Goal: Task Accomplishment & Management: Manage account settings

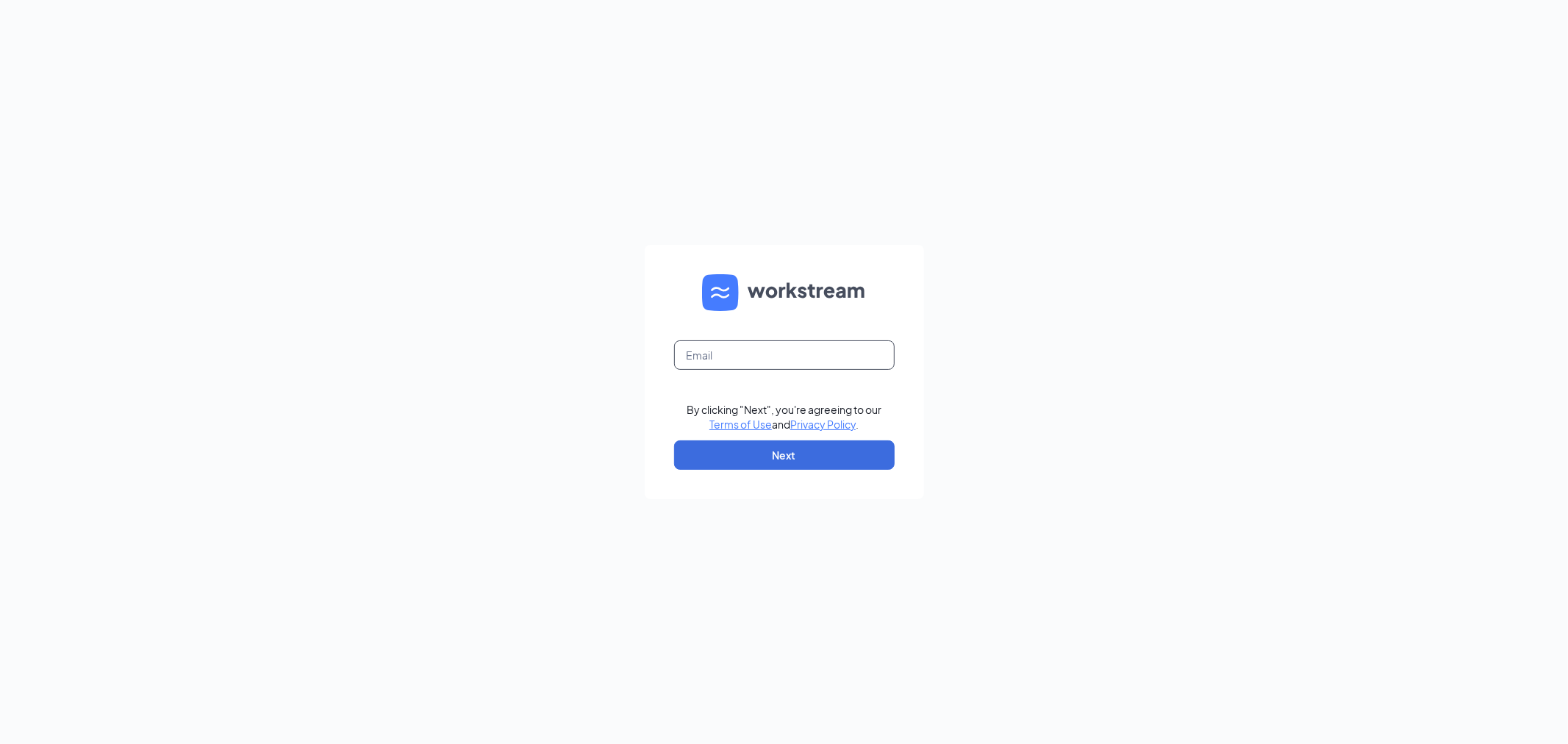
click at [736, 355] on input "text" at bounding box center [784, 355] width 221 height 29
type input "melissa.hieda@hmstores.com"
click at [799, 464] on button "Next" at bounding box center [784, 455] width 221 height 29
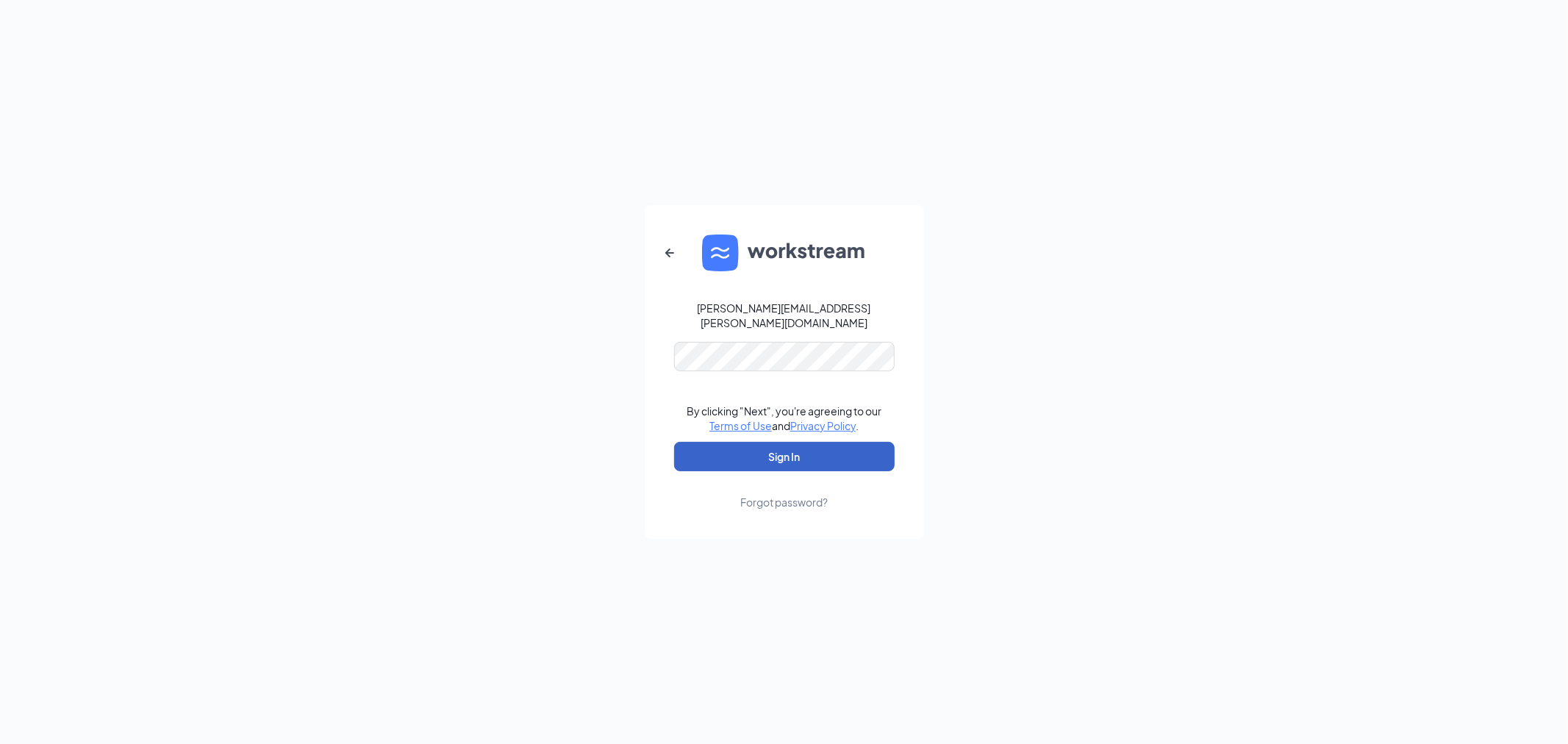
click at [789, 442] on button "Sign In" at bounding box center [784, 456] width 221 height 29
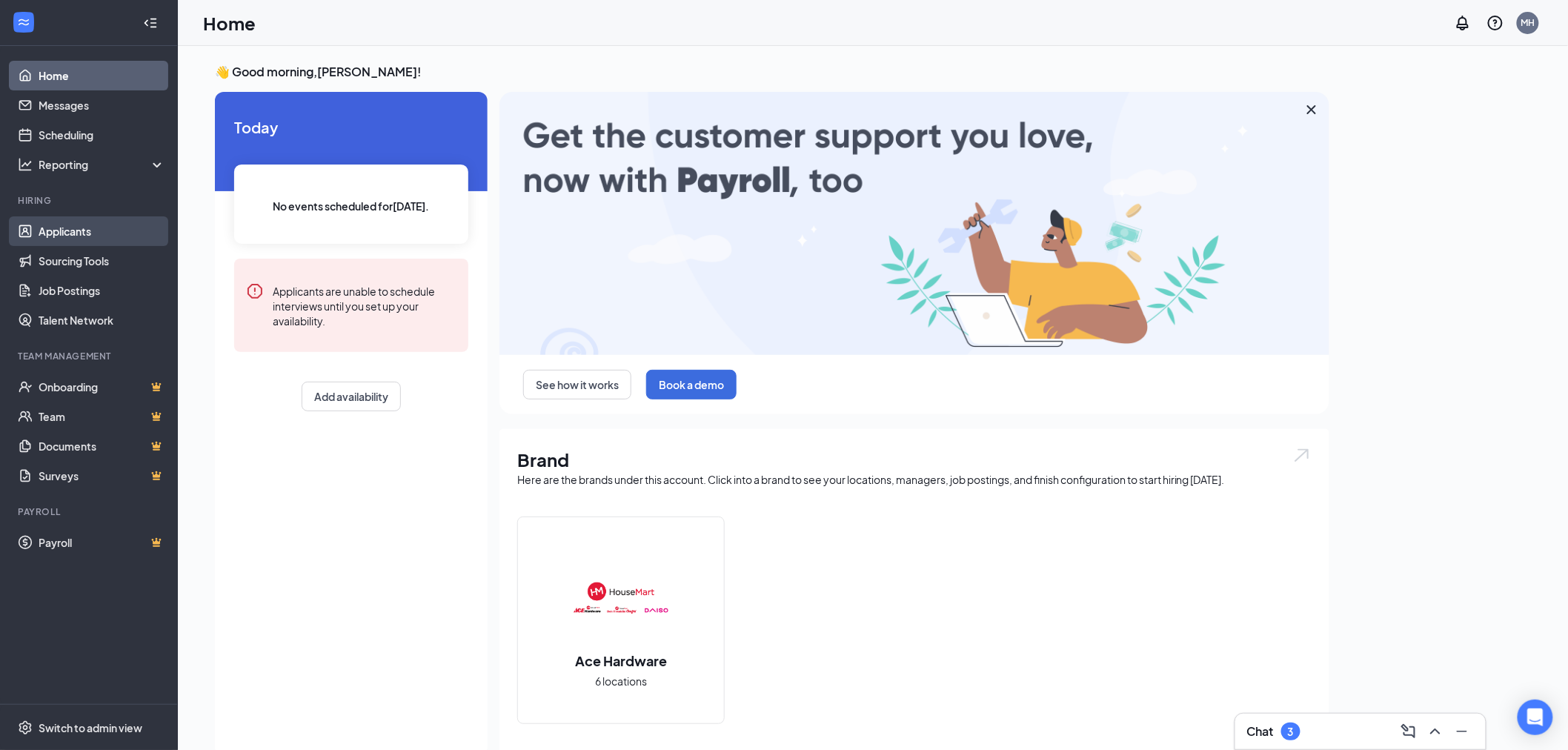
click at [82, 234] on link "Applicants" at bounding box center [101, 231] width 127 height 30
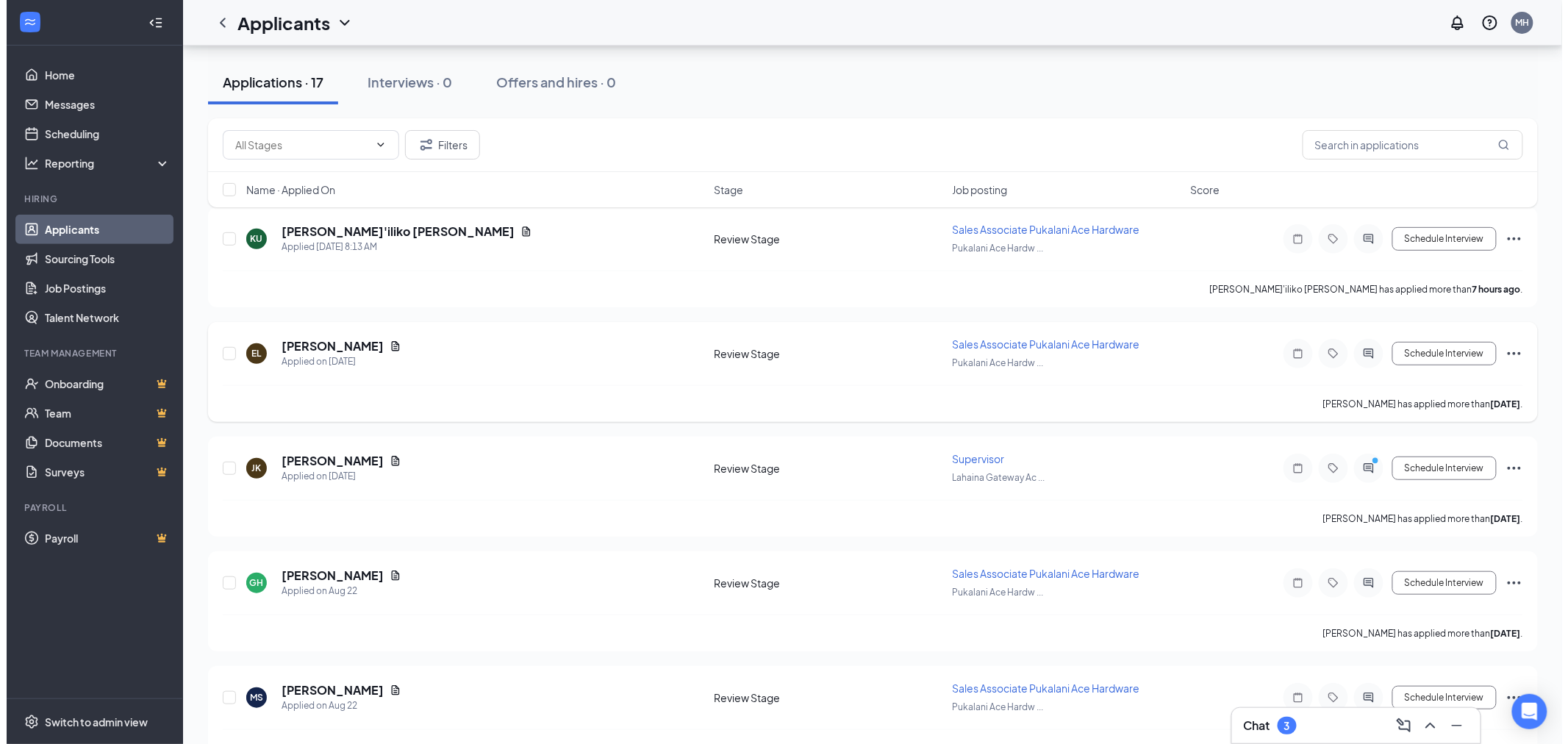
scroll to position [163, 0]
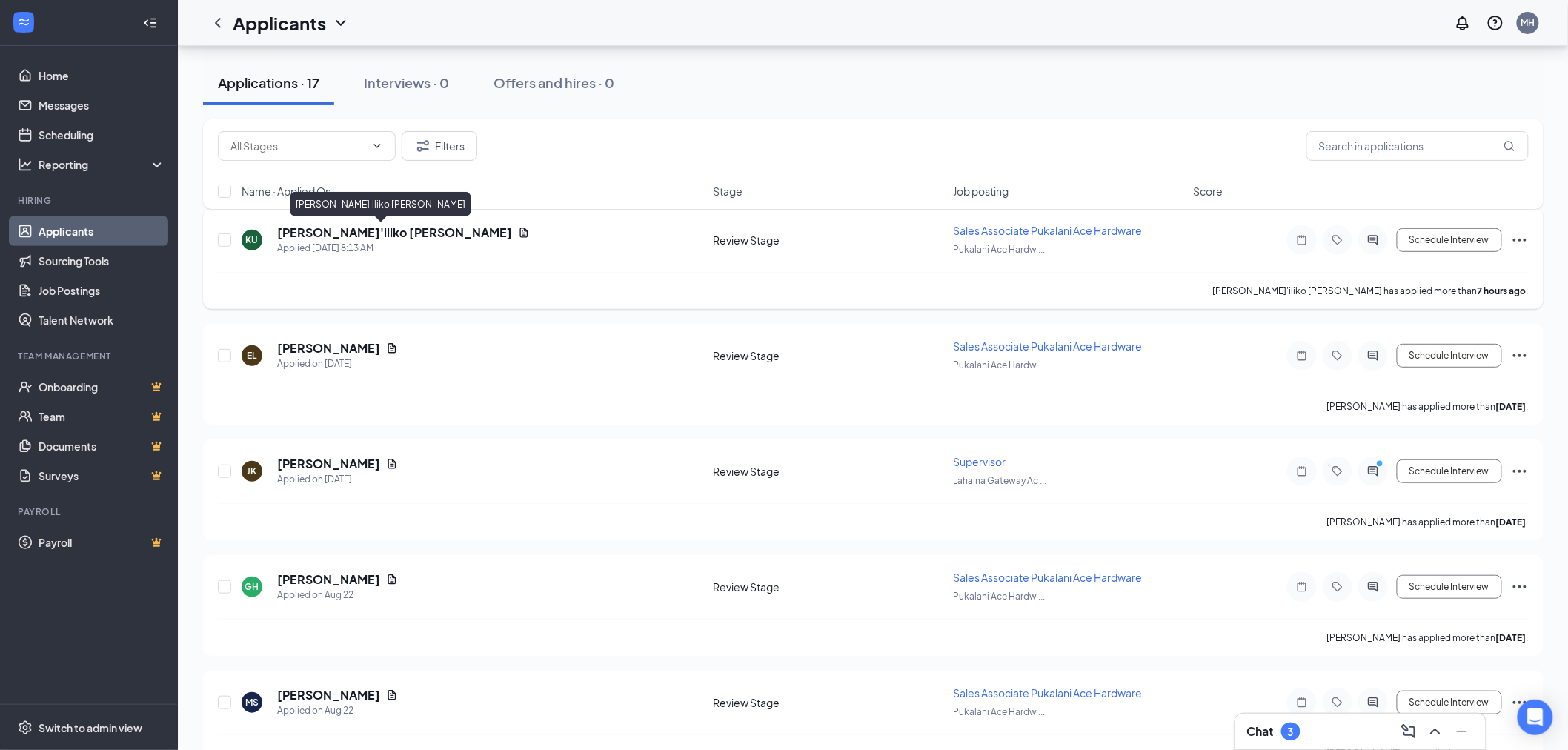
click at [358, 238] on h5 "[PERSON_NAME]'iliko [PERSON_NAME]" at bounding box center [394, 232] width 235 height 16
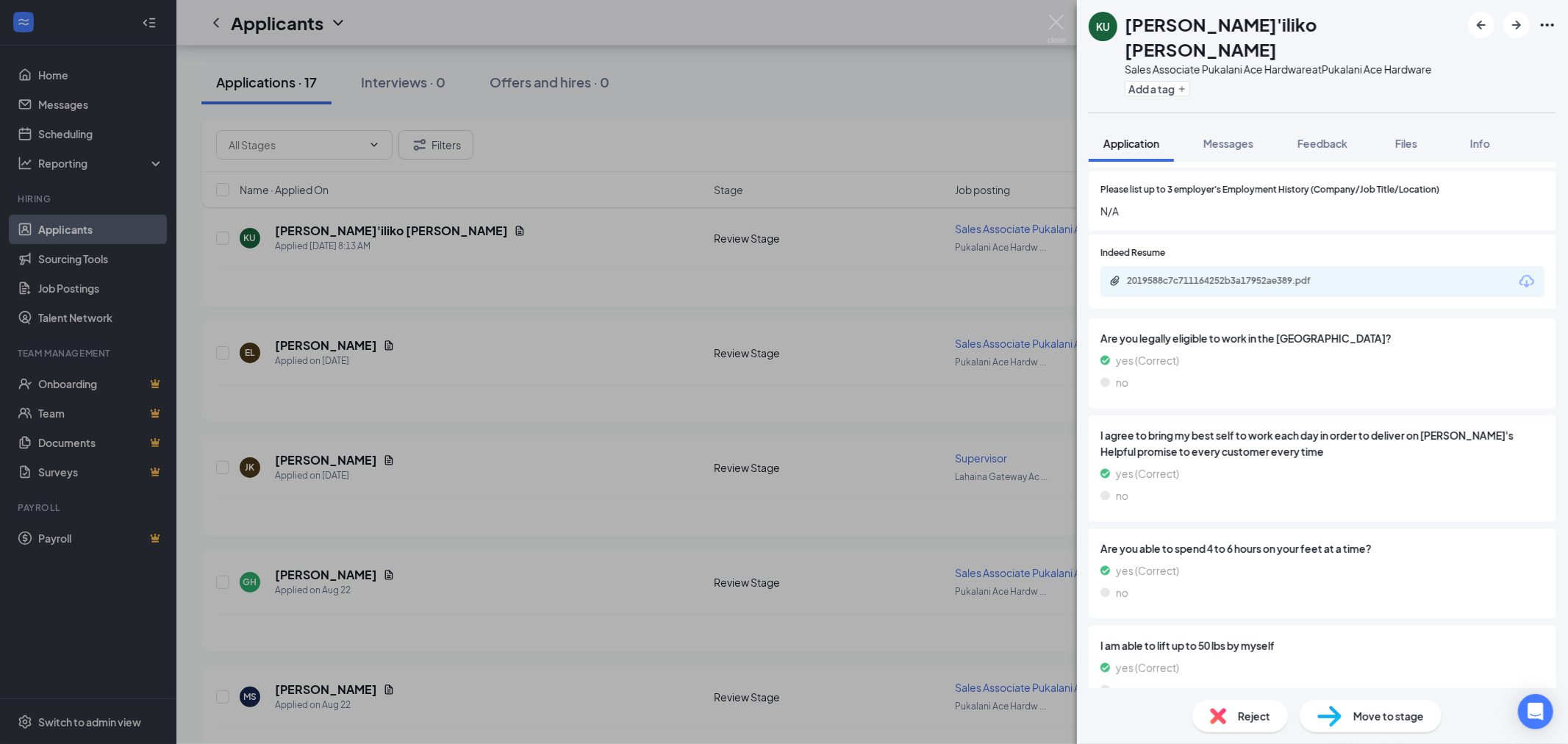
scroll to position [677, 0]
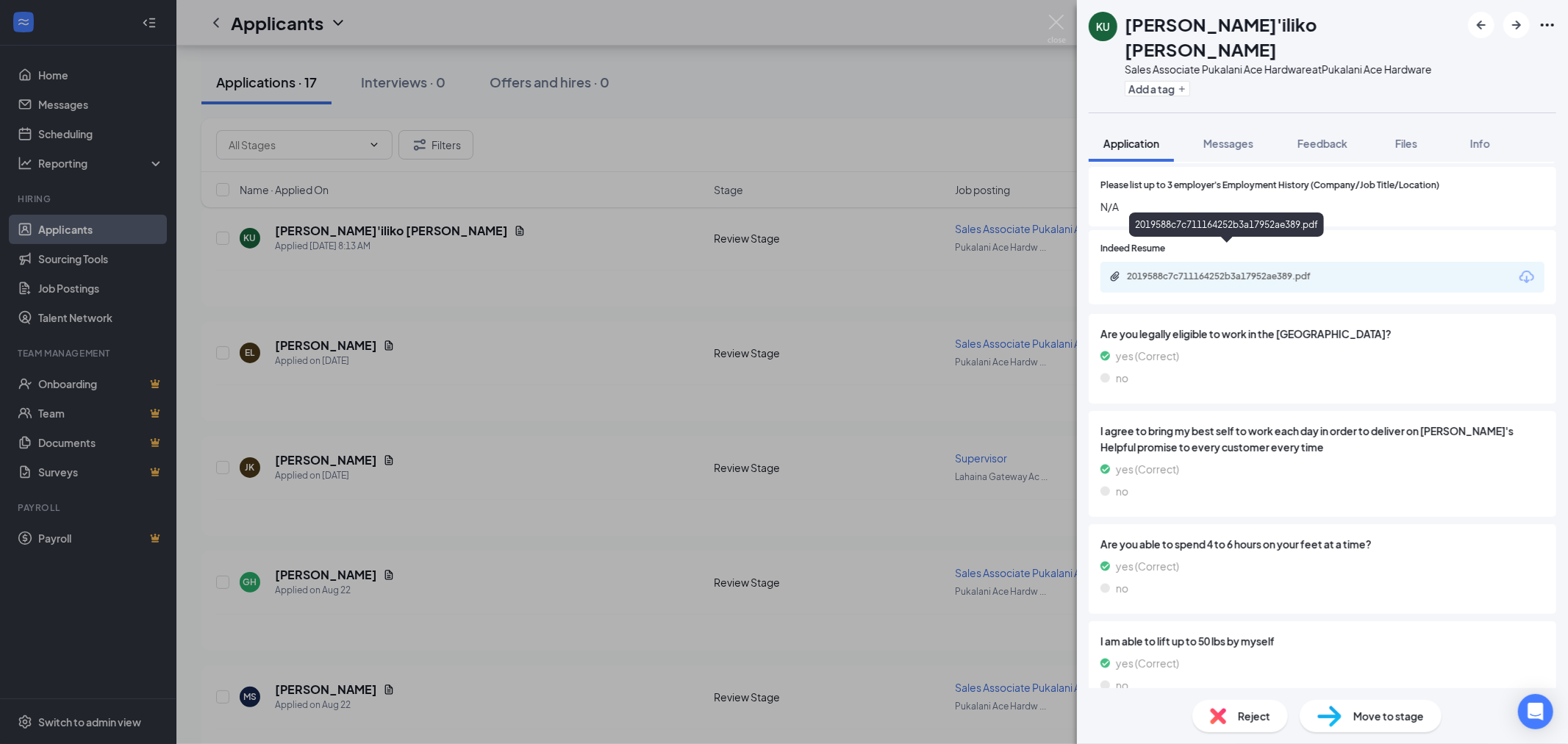
click at [1289, 270] on div "2019588c7c711164252b3a17952ae389.pdf" at bounding box center [1230, 276] width 206 height 12
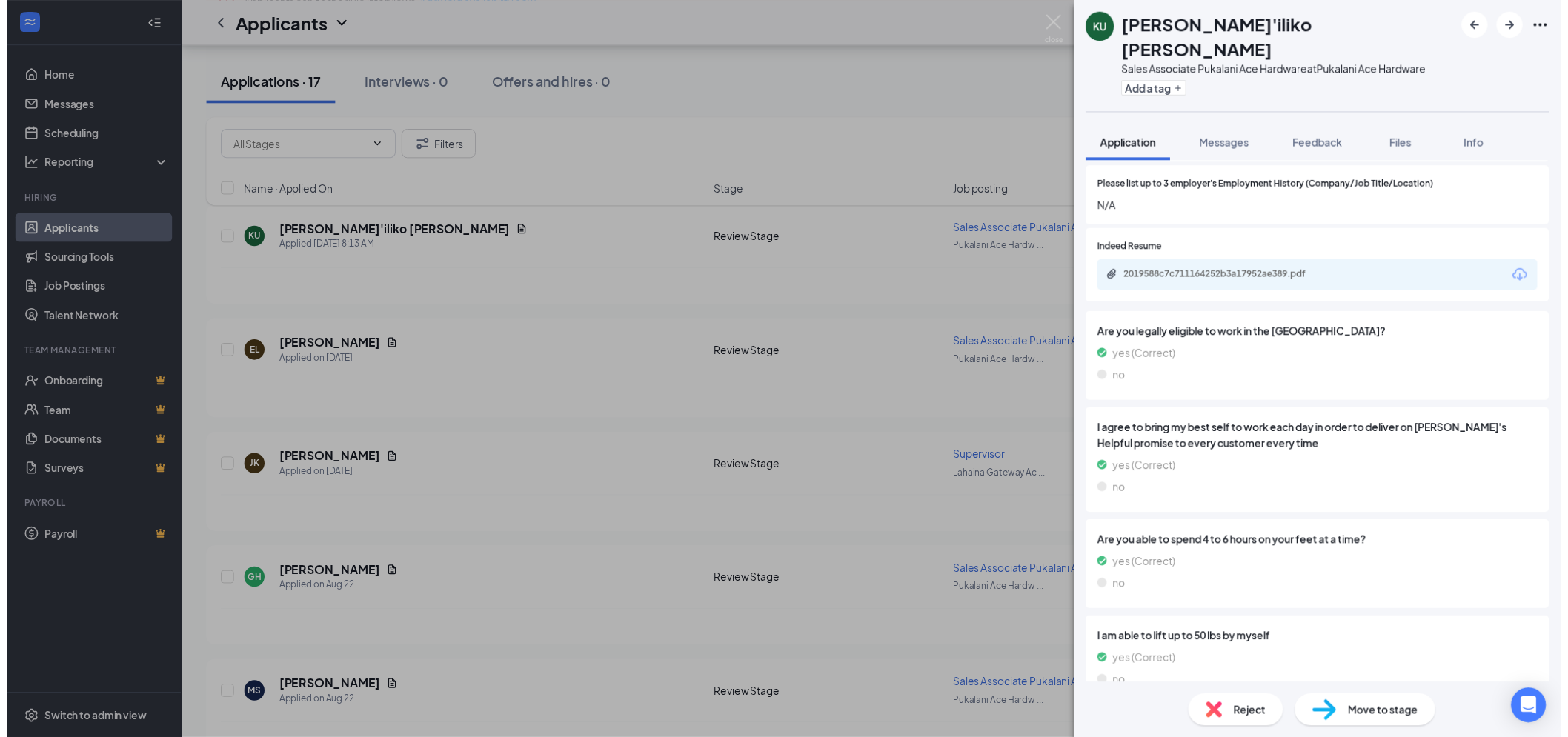
scroll to position [675, 0]
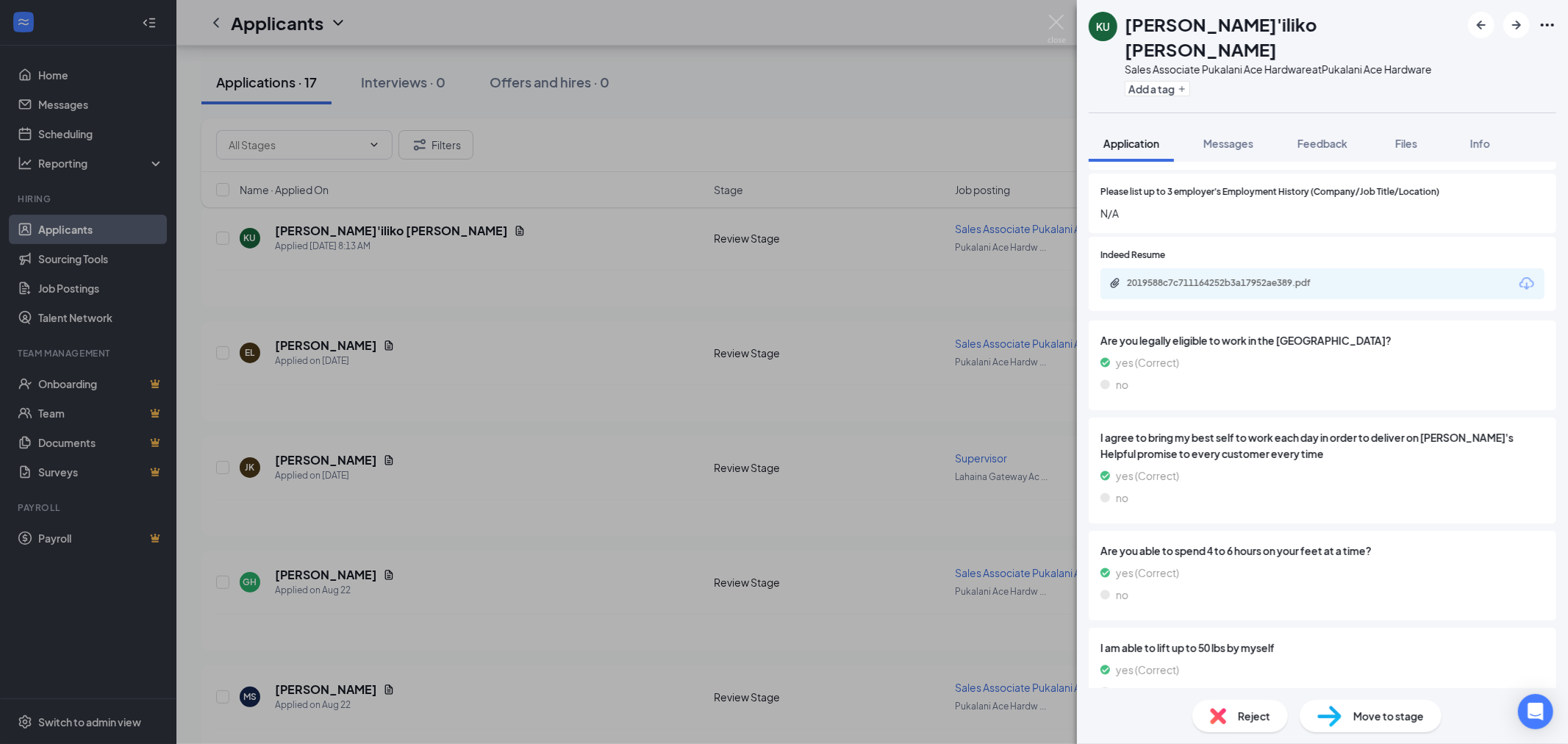
click at [542, 327] on div "KU kanani'iliko uwekoolani Sales Associate Pukalani Ace Hardware at Pukalani Ac…" at bounding box center [784, 372] width 1568 height 744
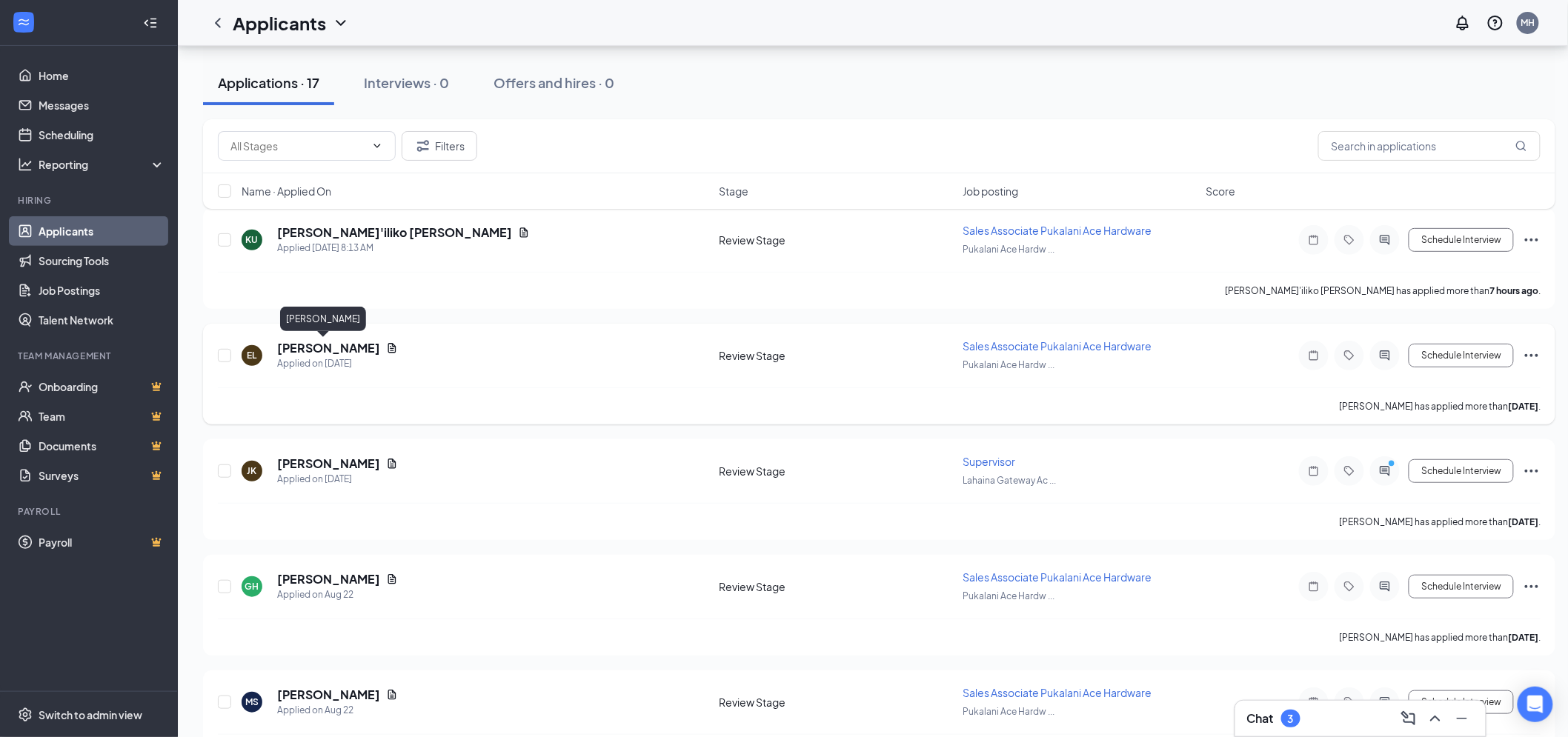
click at [334, 346] on h5 "[PERSON_NAME]" at bounding box center [328, 348] width 103 height 16
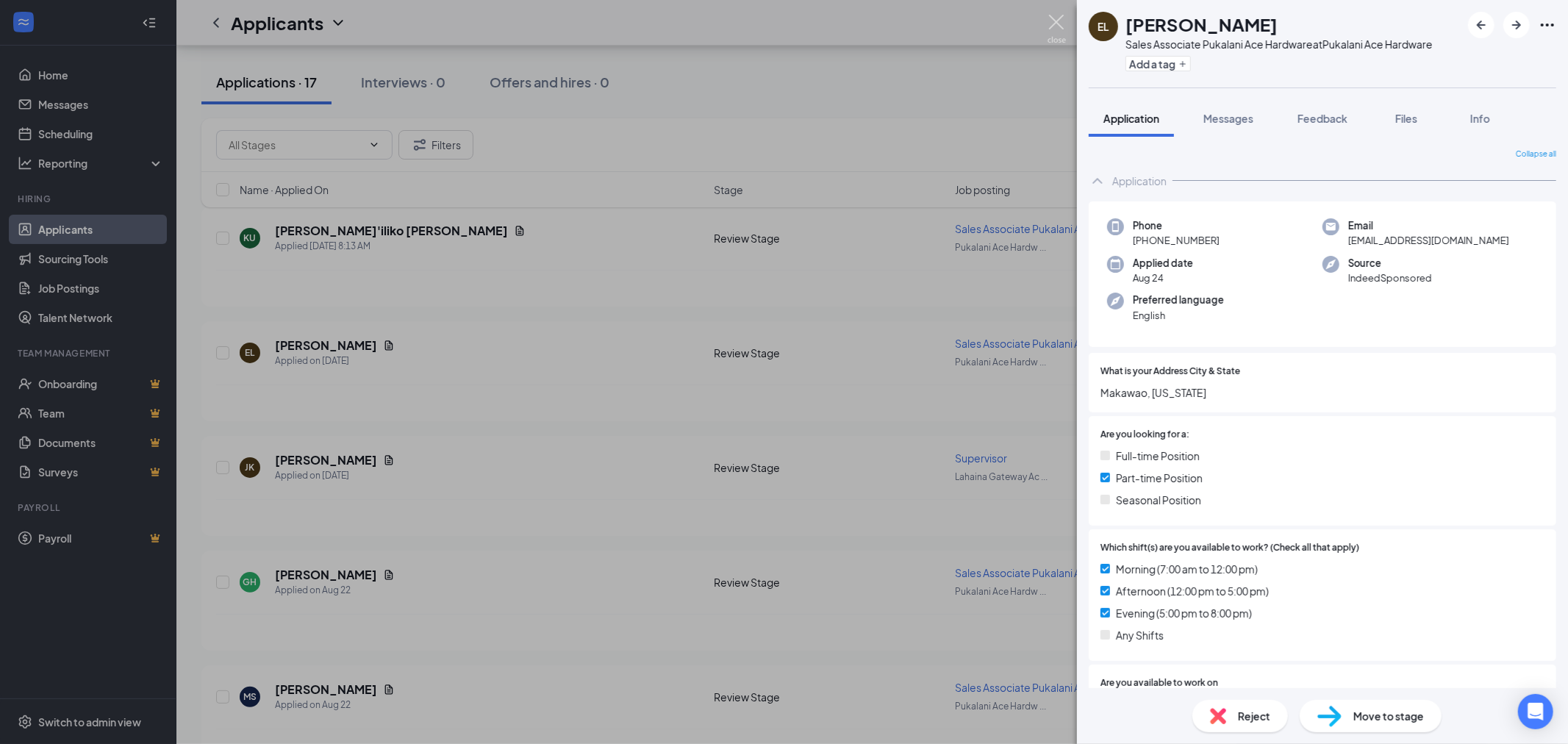
click at [1054, 25] on img at bounding box center [1057, 29] width 19 height 29
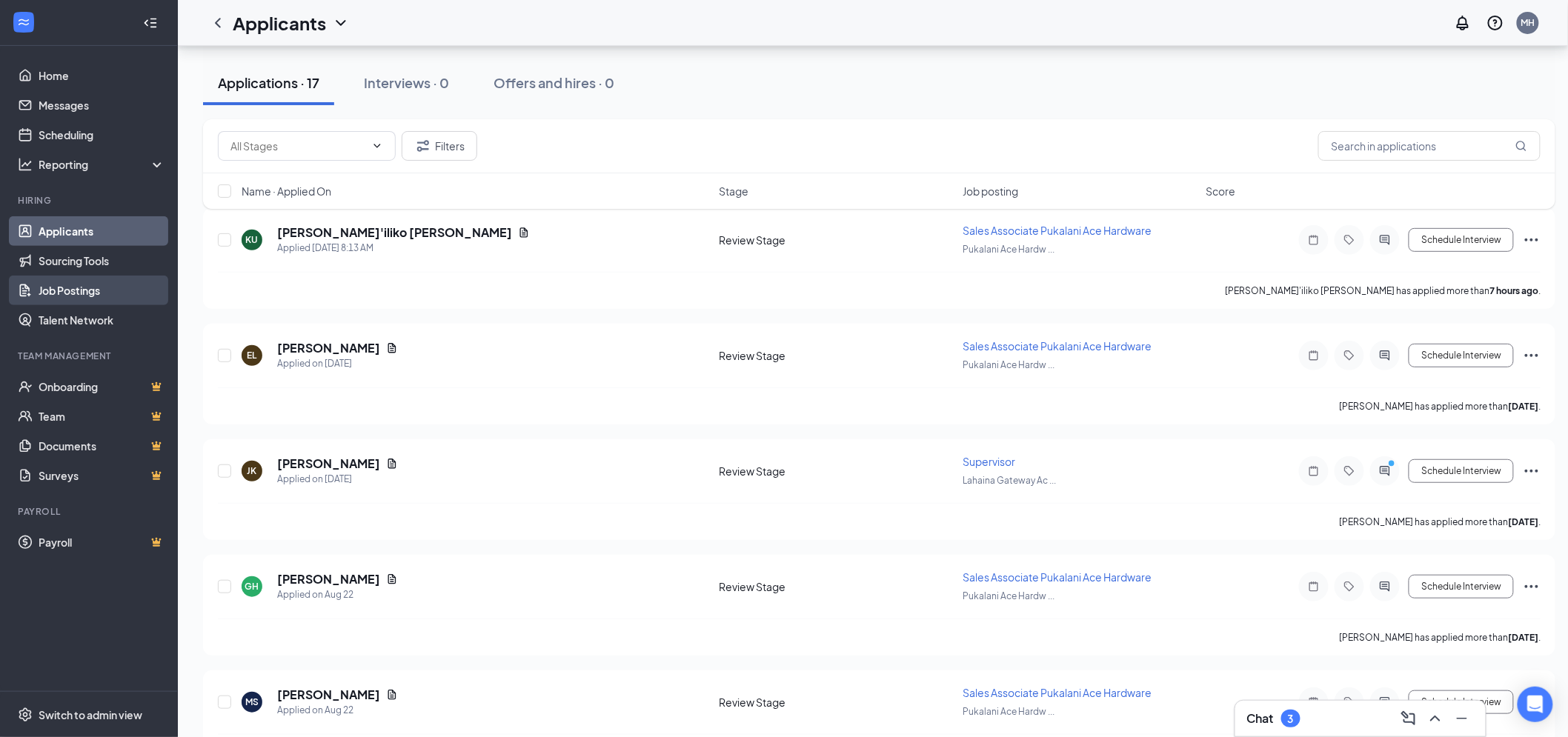
click at [67, 287] on link "Job Postings" at bounding box center [101, 290] width 127 height 30
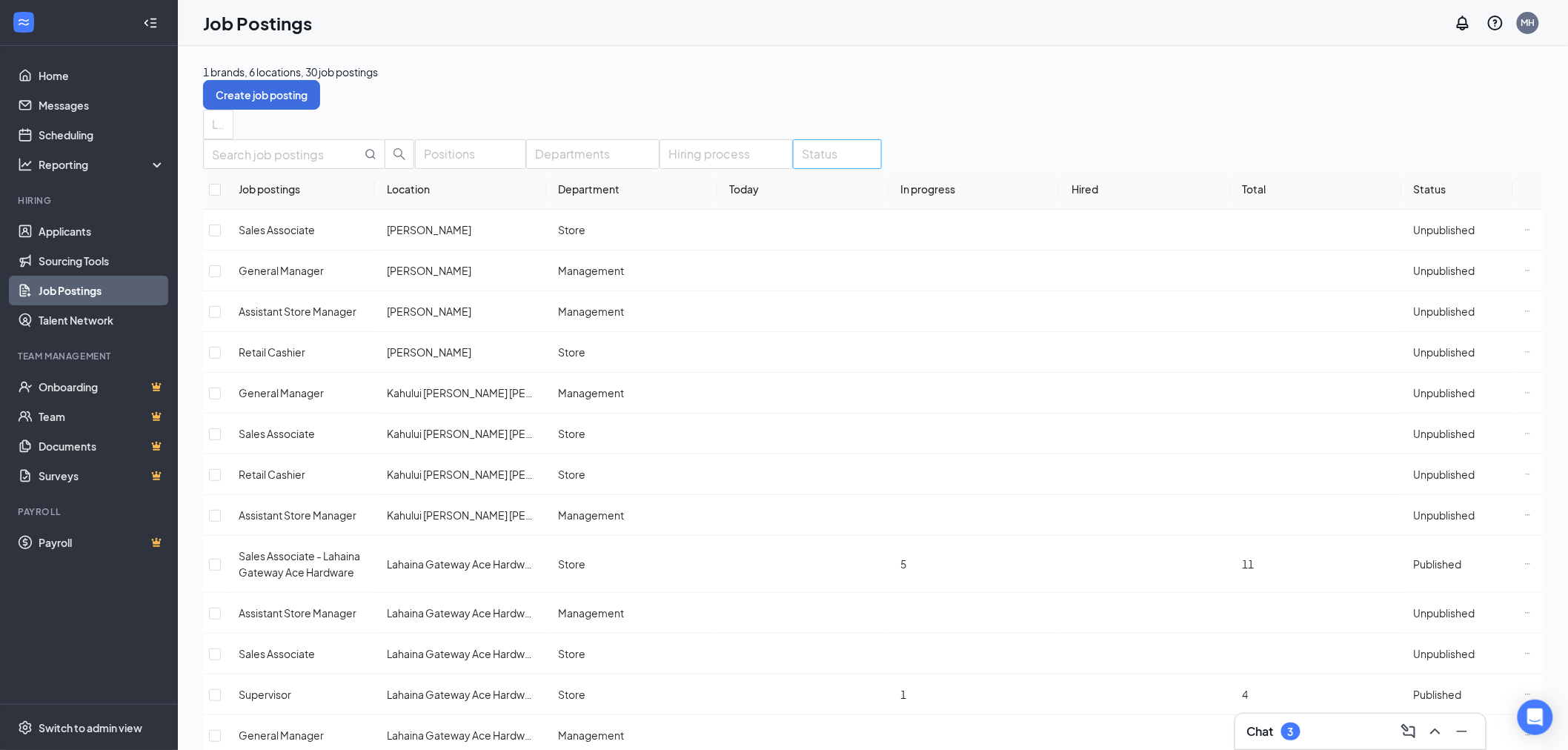
click at [821, 166] on div at bounding box center [830, 155] width 67 height 24
click at [846, 260] on div "Published" at bounding box center [849, 254] width 89 height 24
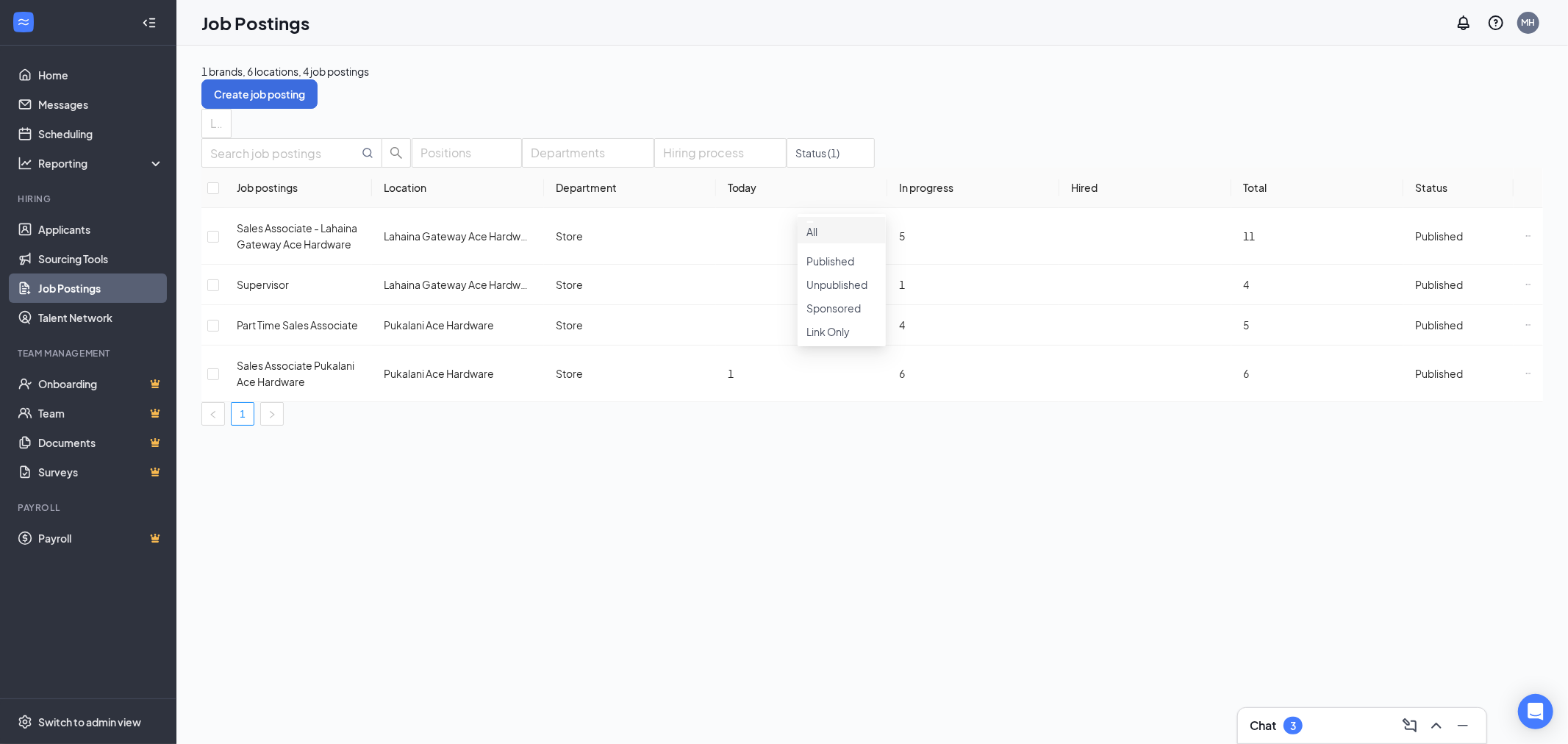
click at [1195, 592] on div "1 brands, 6 locations, 4 job postings Create job posting Locations Positions De…" at bounding box center [872, 394] width 1392 height 699
click at [1526, 377] on icon "Ellipses" at bounding box center [1528, 373] width 6 height 6
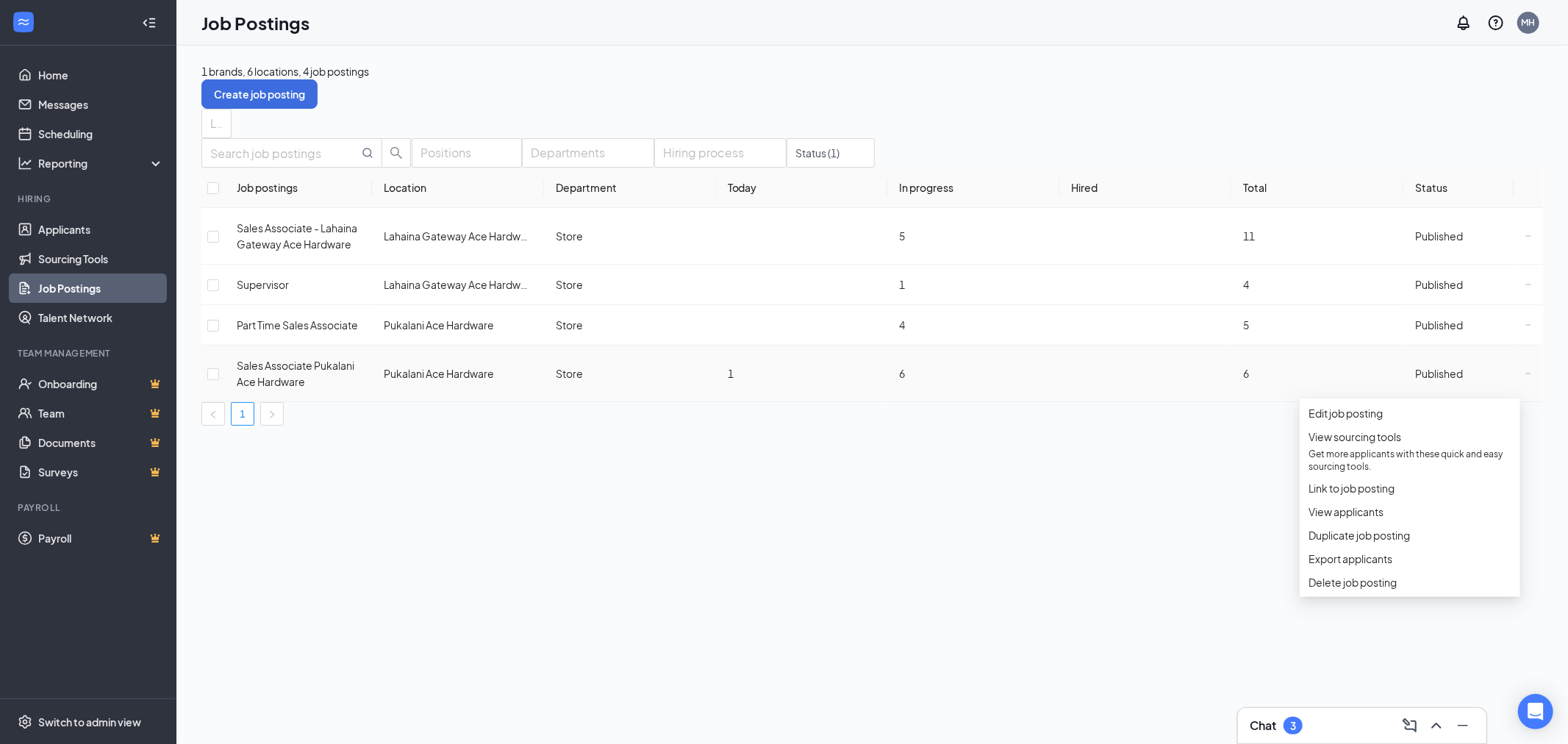
click at [1424, 377] on td "Published" at bounding box center [1458, 373] width 110 height 56
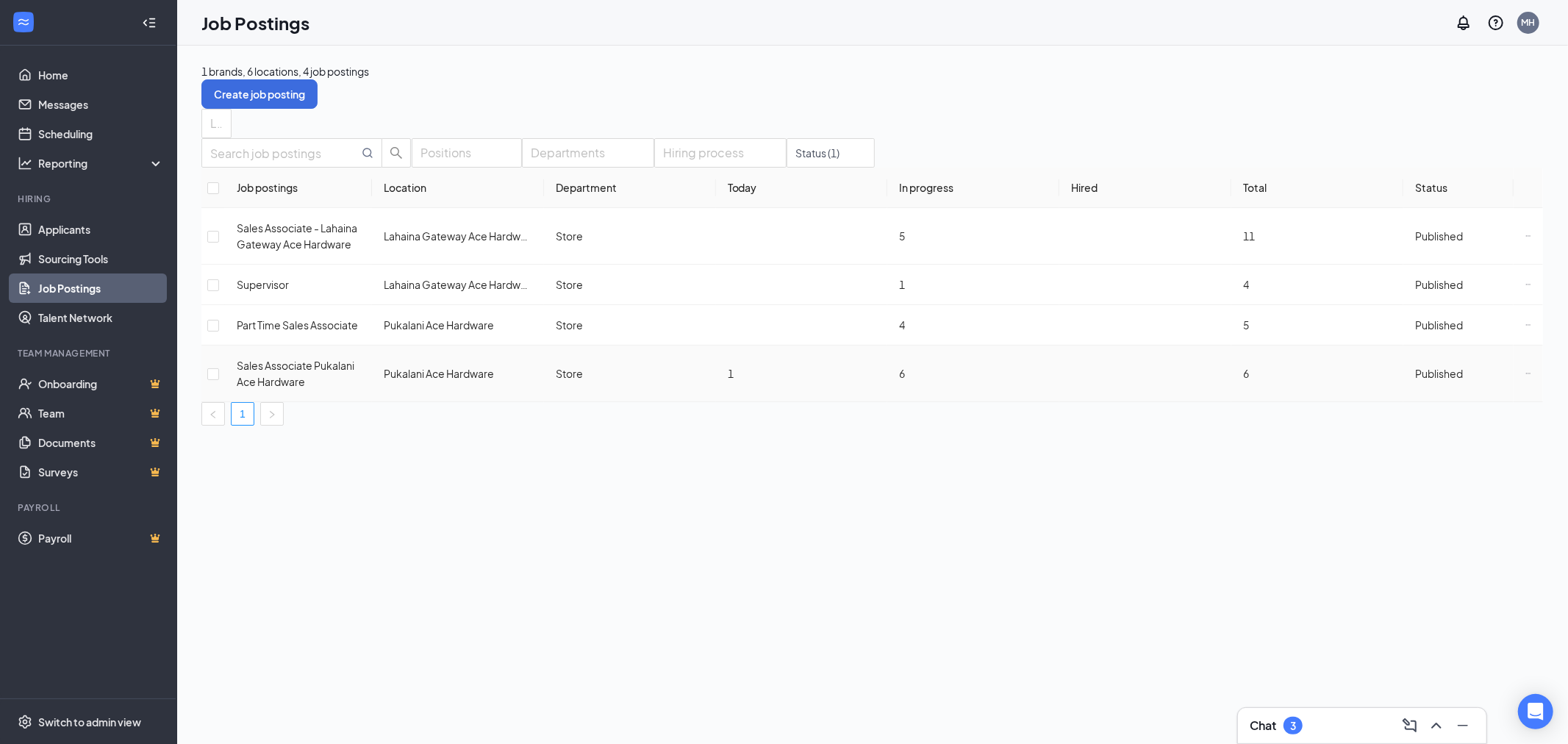
click at [1422, 380] on span "Published" at bounding box center [1439, 373] width 48 height 13
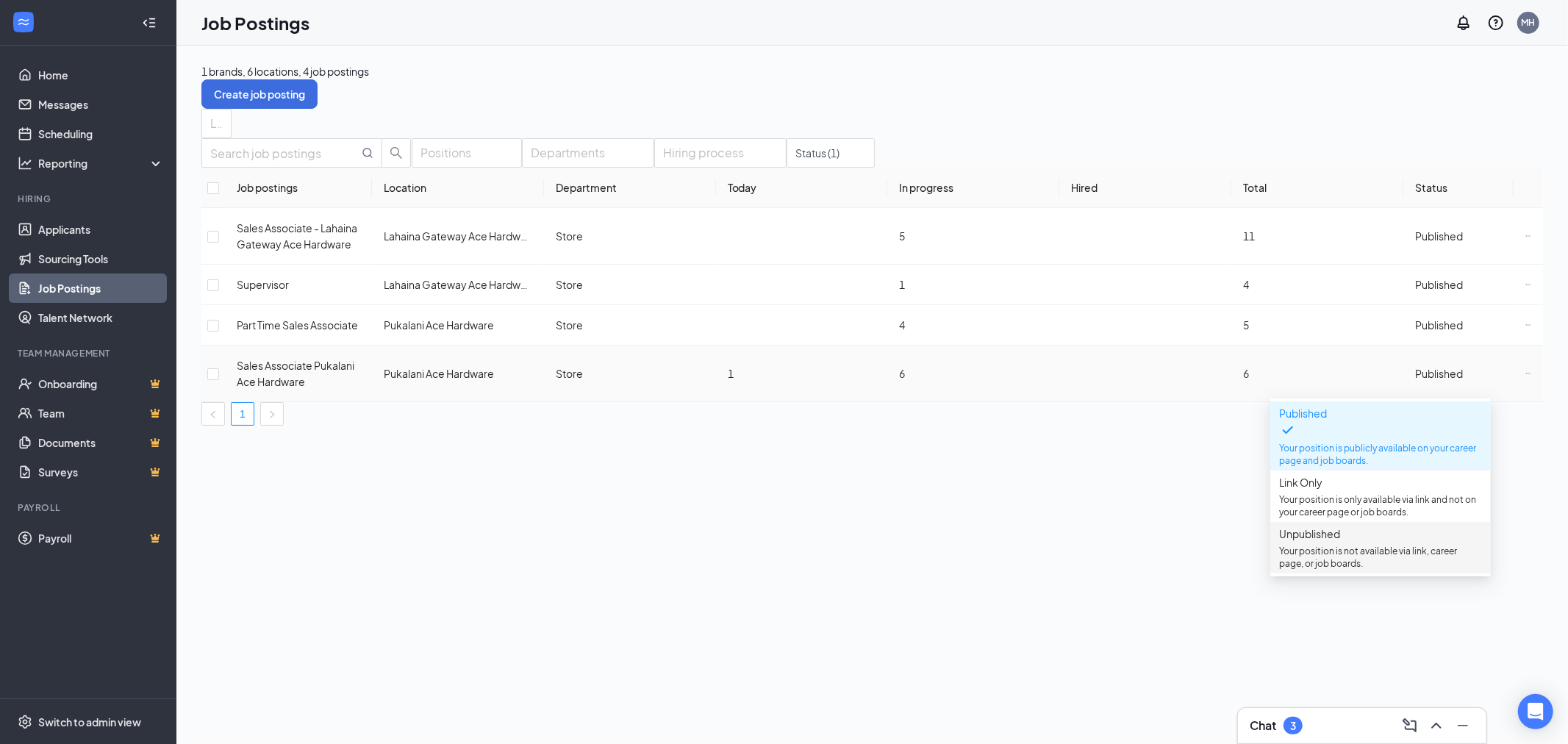
click at [1390, 559] on p "Your position is not available via link, career page, or job boards." at bounding box center [1380, 558] width 203 height 25
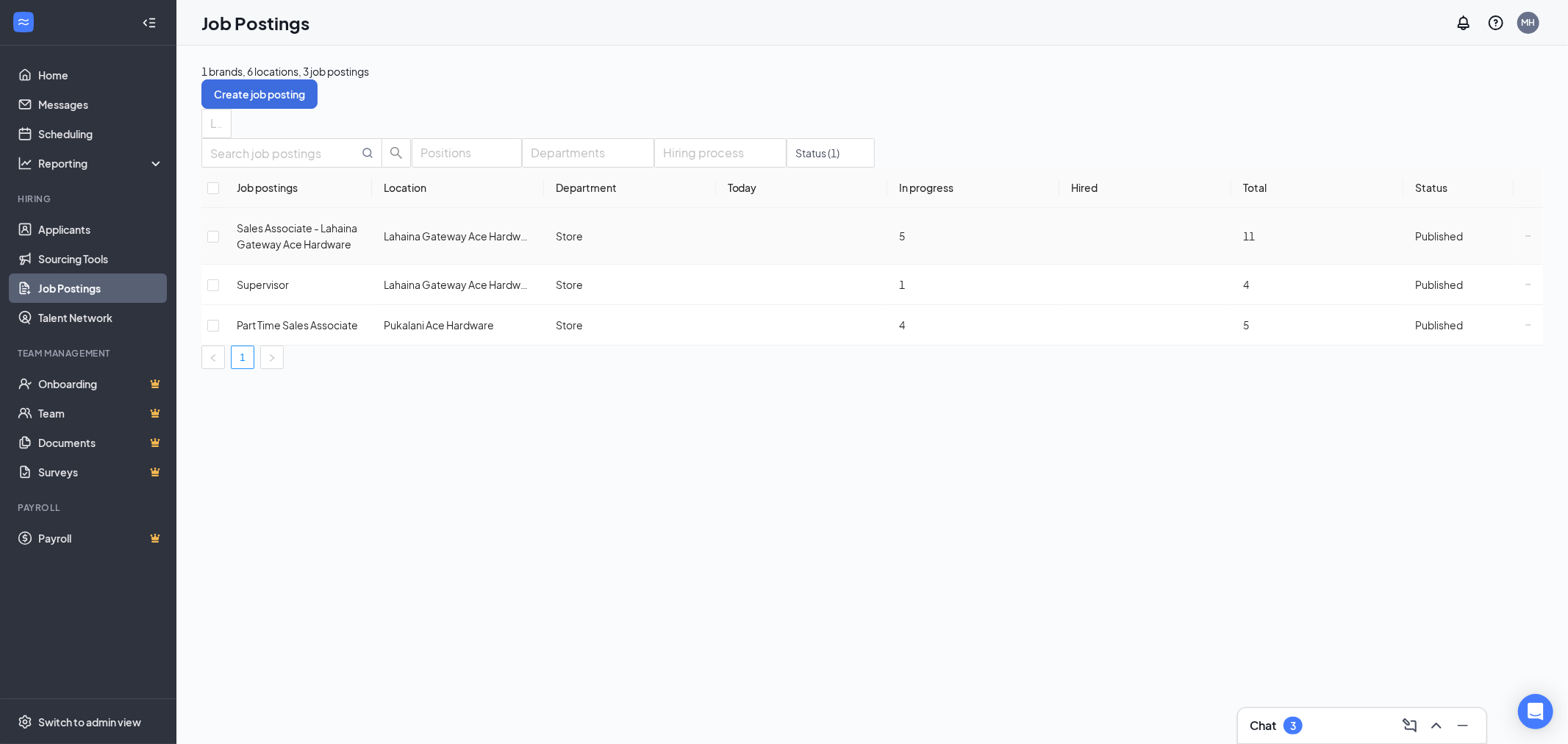
click at [1428, 243] on span "Published" at bounding box center [1439, 236] width 48 height 13
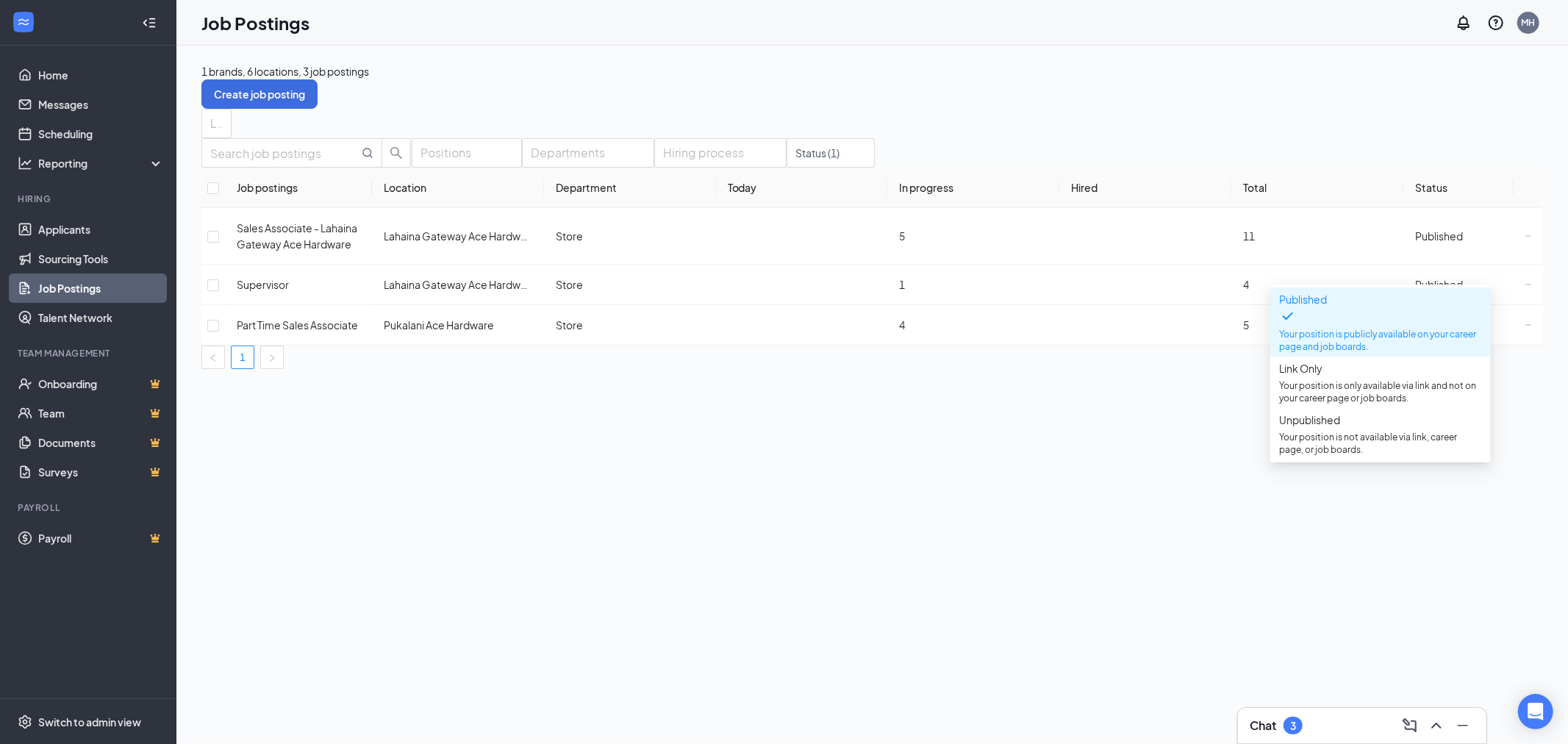
click at [1209, 506] on div "1 brands, 6 locations, 3 job postings Create job posting Locations Positions De…" at bounding box center [872, 394] width 1392 height 699
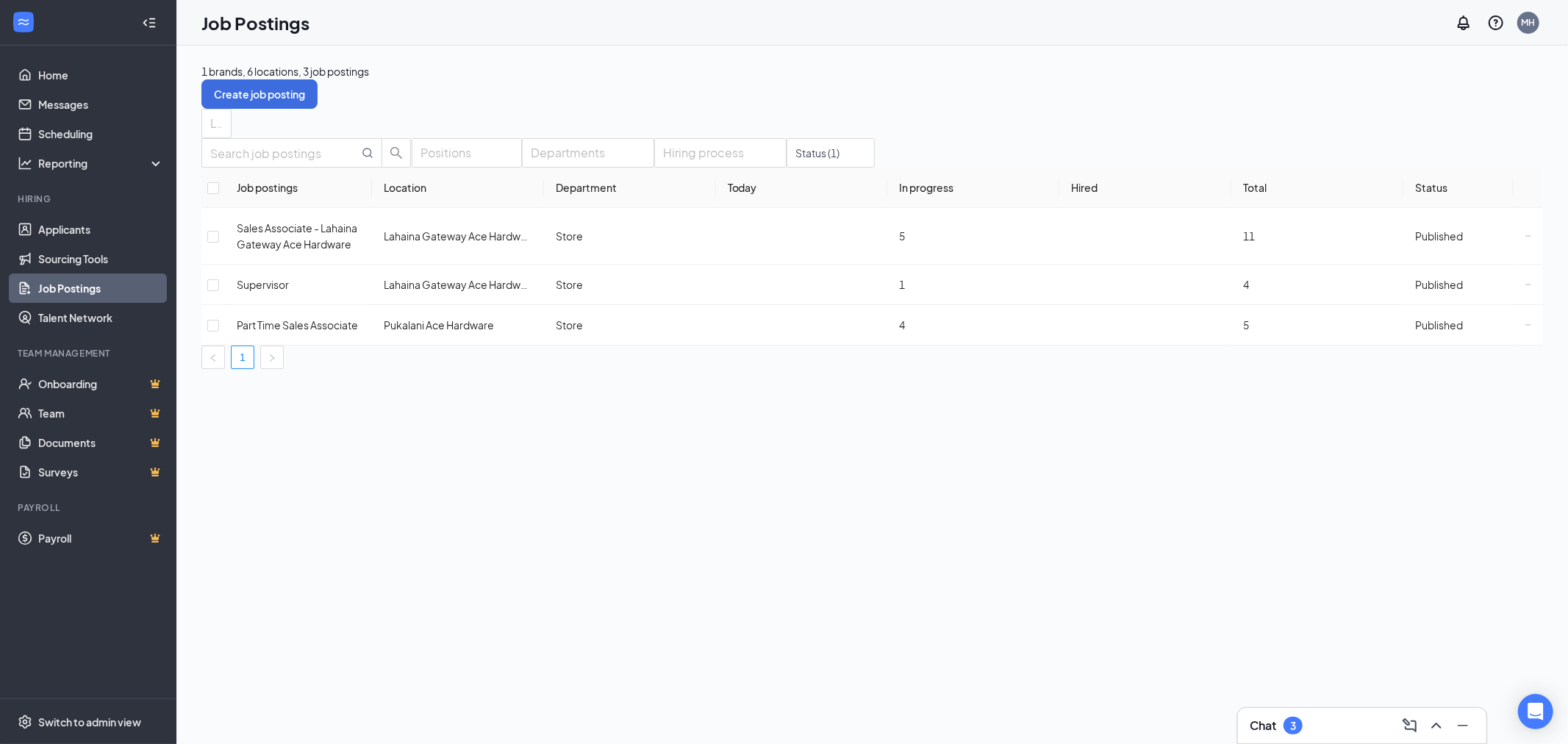
click at [67, 285] on link "Job Postings" at bounding box center [100, 288] width 126 height 29
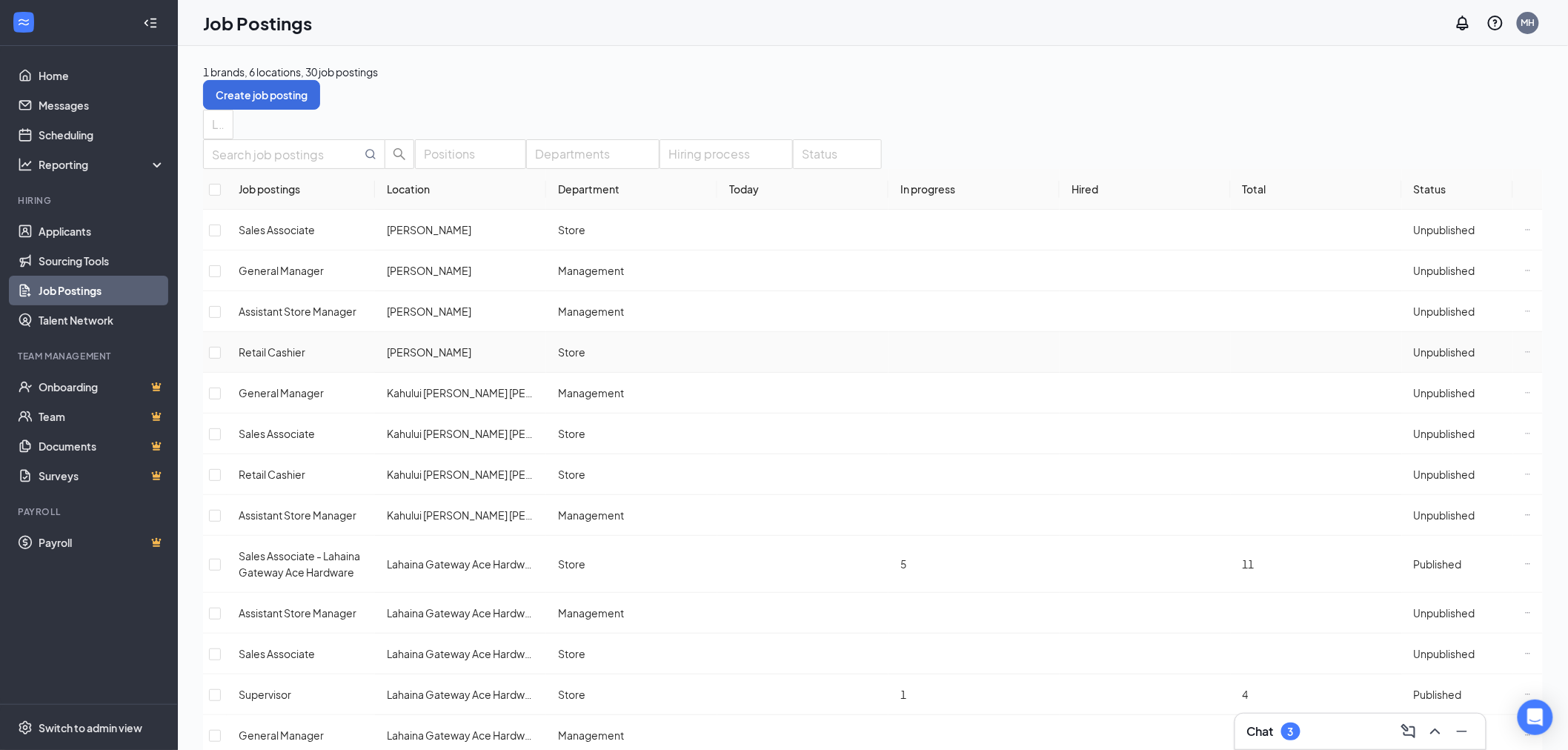
click at [594, 373] on td "Store" at bounding box center [632, 352] width 172 height 41
click at [569, 358] on span "Store" at bounding box center [572, 352] width 27 height 14
click at [1526, 355] on icon "Ellipses" at bounding box center [1528, 352] width 6 height 6
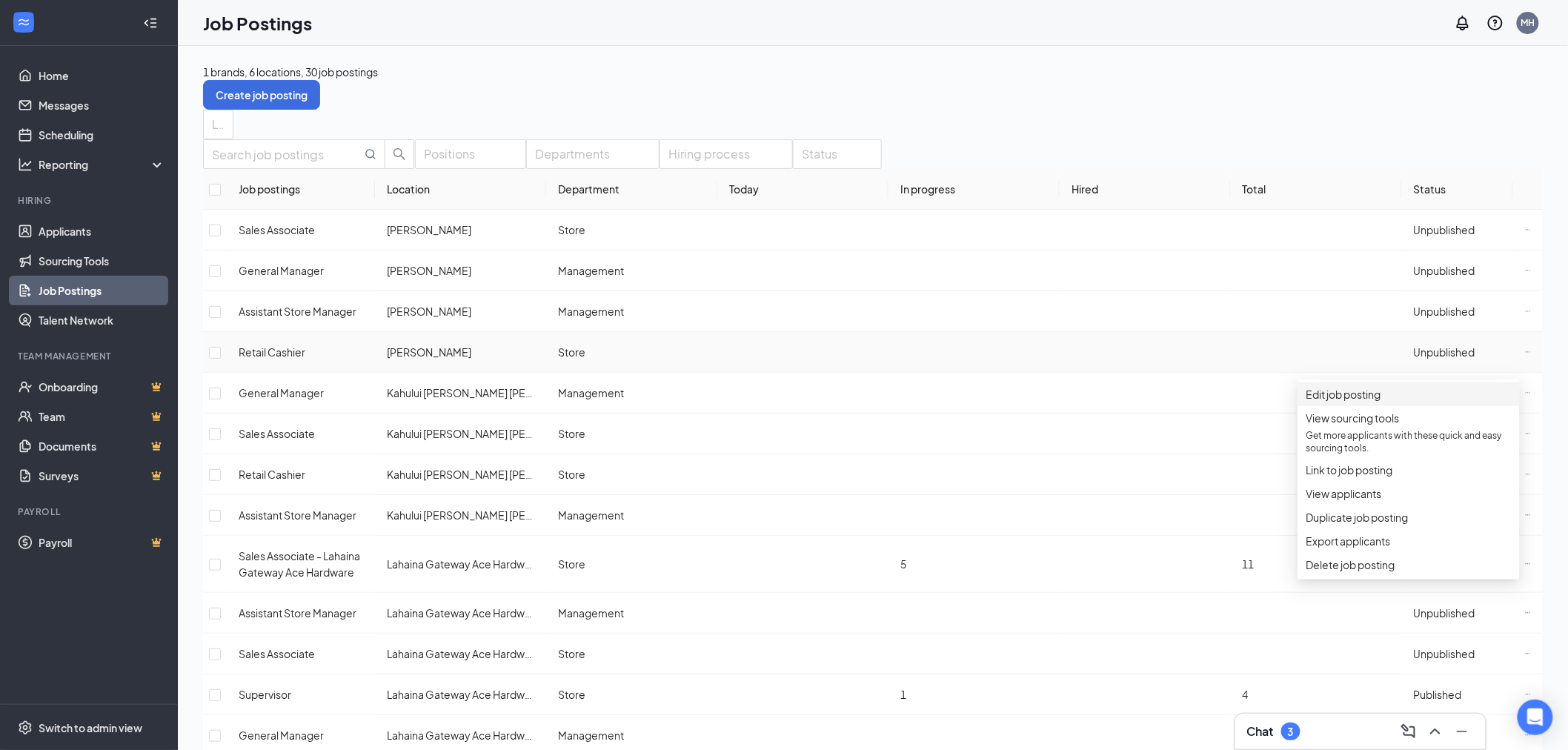
click at [1444, 398] on span "Edit job posting" at bounding box center [1408, 394] width 205 height 16
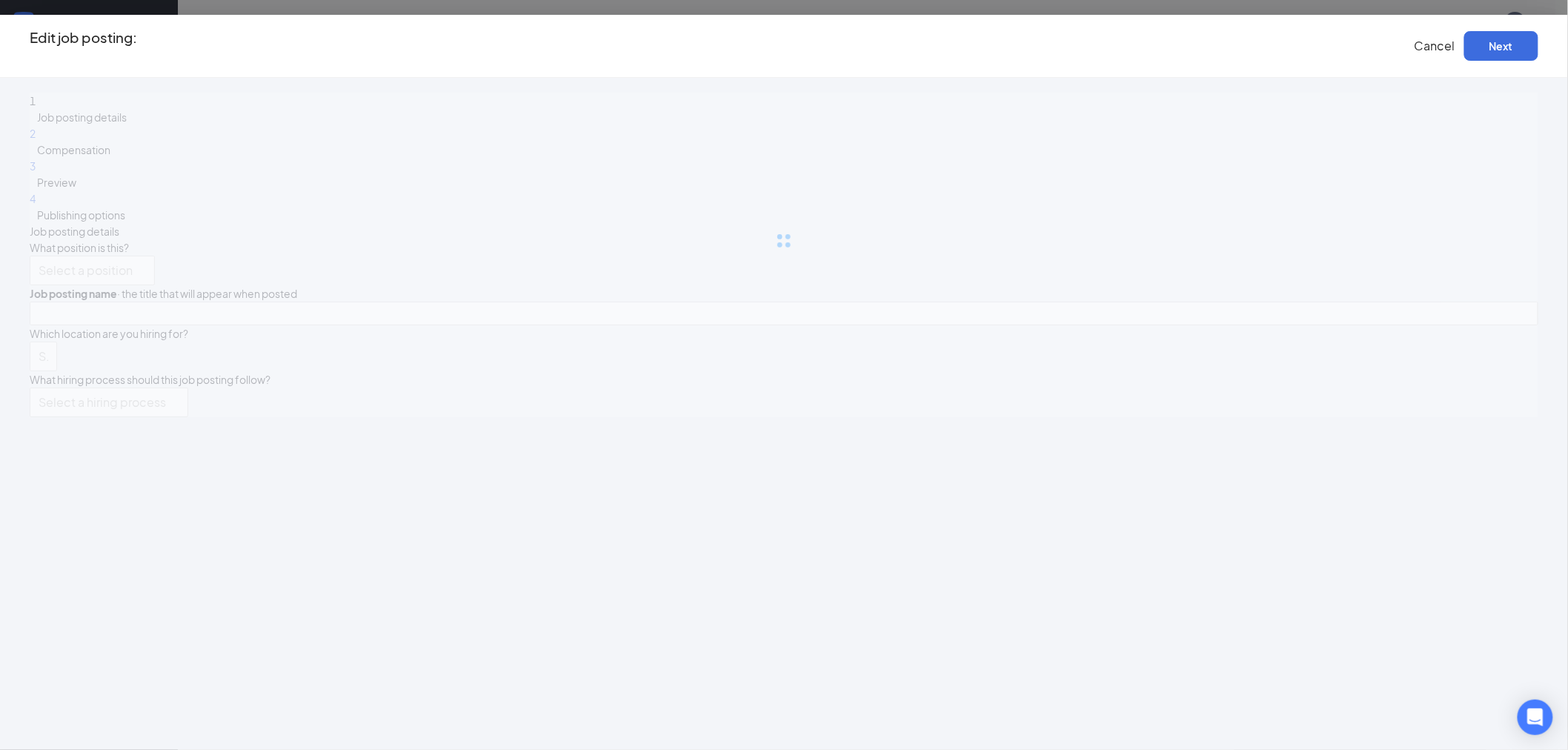
type input "Retail Cashier"
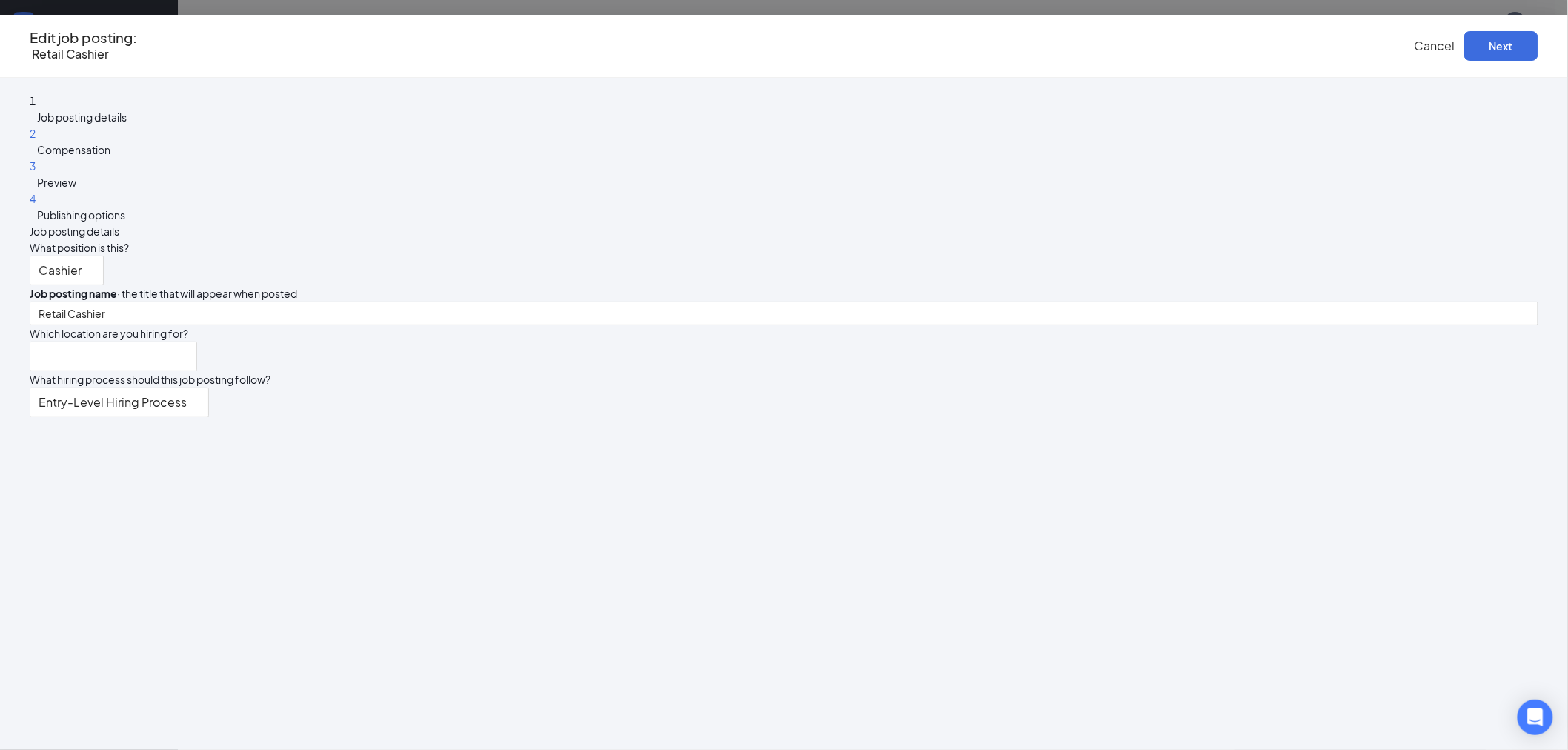
type input "[PERSON_NAME]"
click at [1464, 56] on button "Next" at bounding box center [1501, 46] width 74 height 30
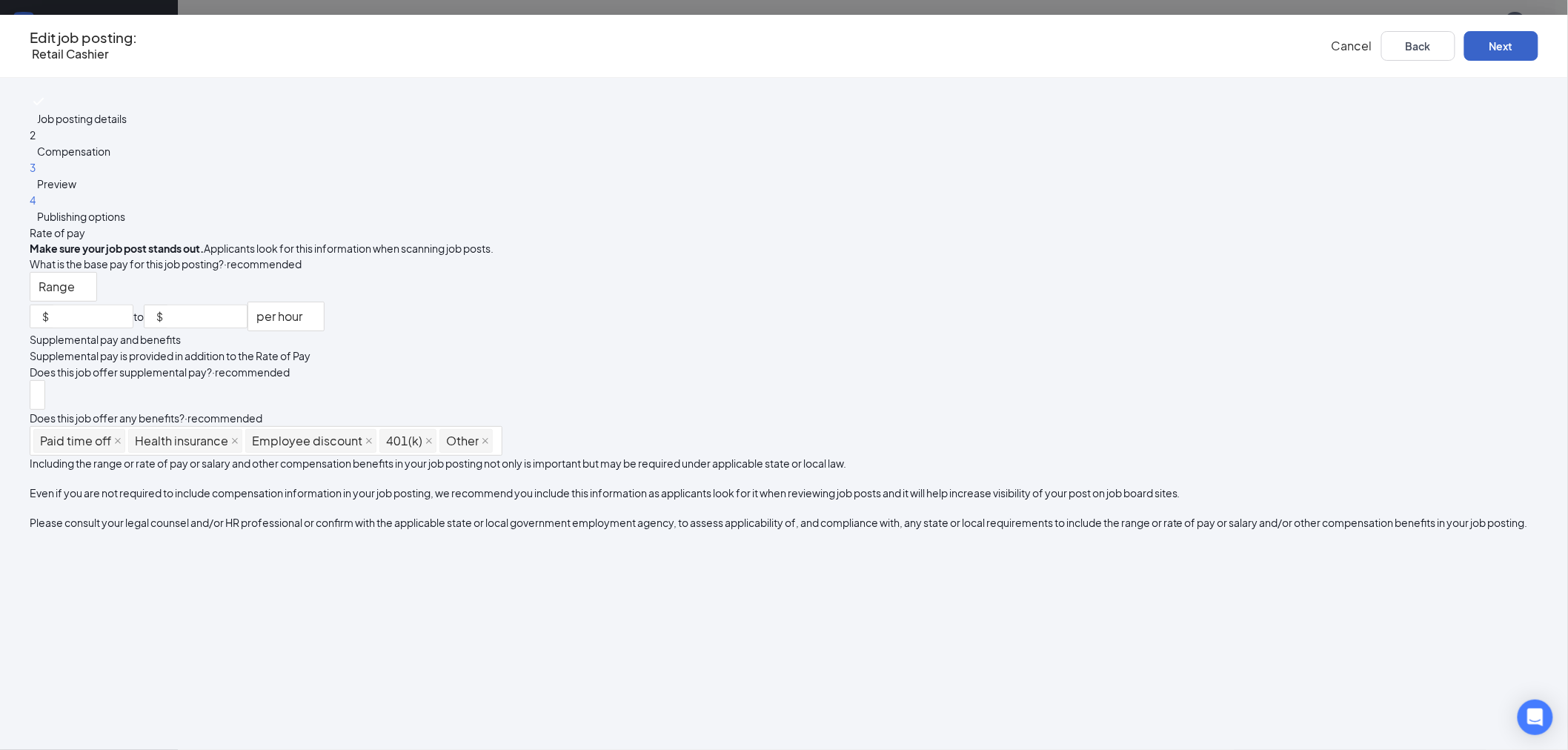
click at [1464, 35] on button "Next" at bounding box center [1501, 46] width 74 height 30
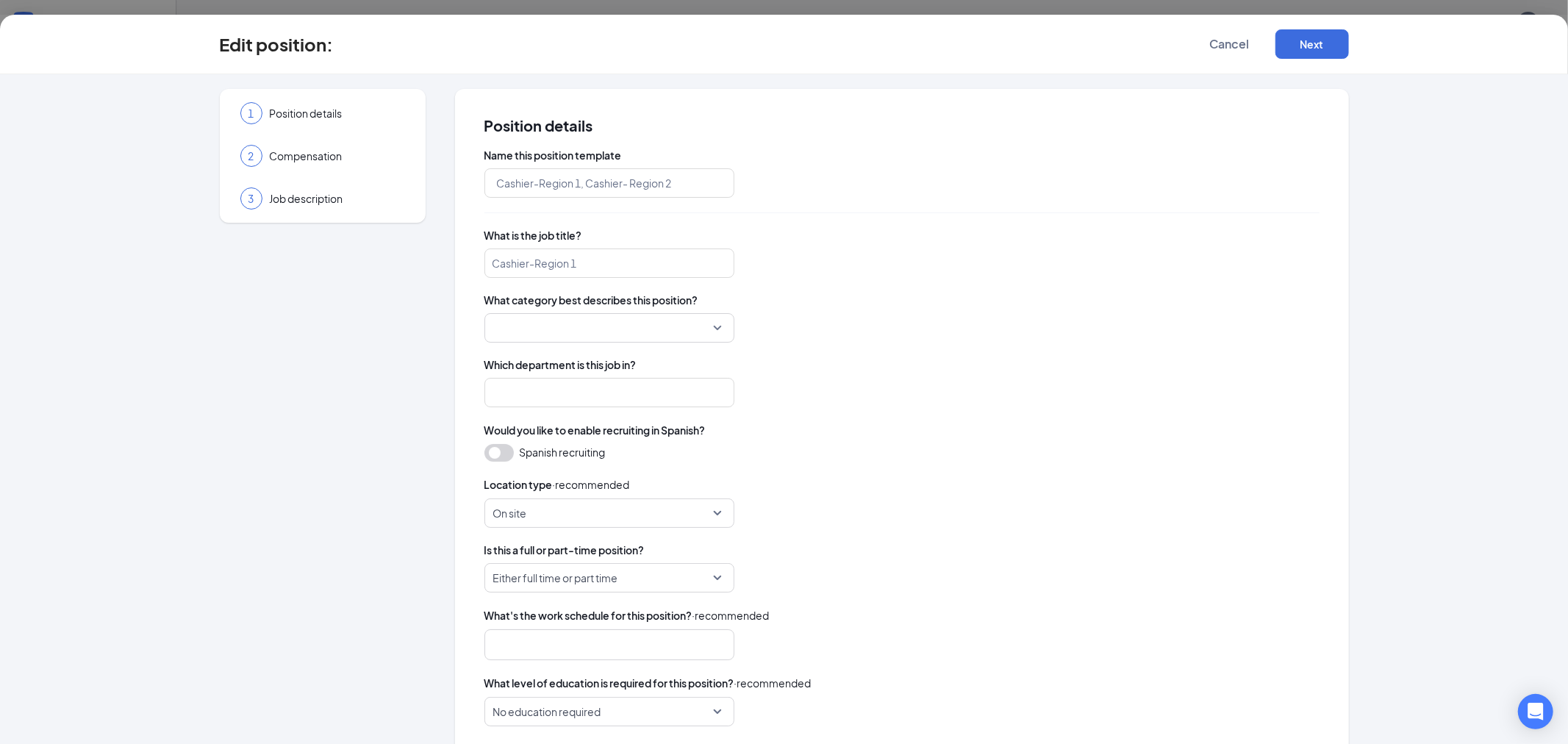
type input "Cashier"
type input "Retail Cashier"
type input "Store"
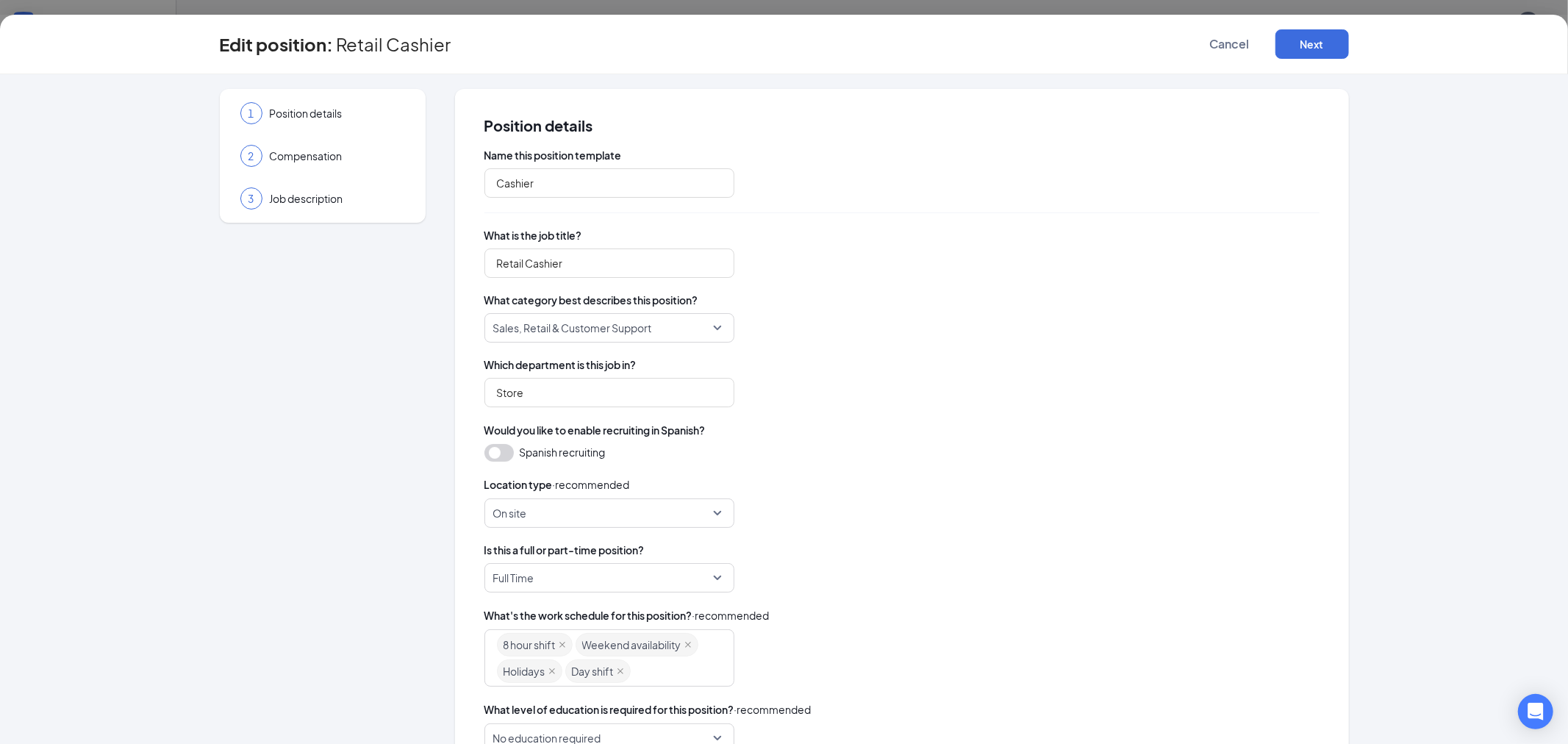
click at [1308, 28] on div "Edit position : Retail Cashier Cancel Next" at bounding box center [784, 44] width 1568 height 60
click at [1311, 38] on button "Next" at bounding box center [1312, 44] width 73 height 29
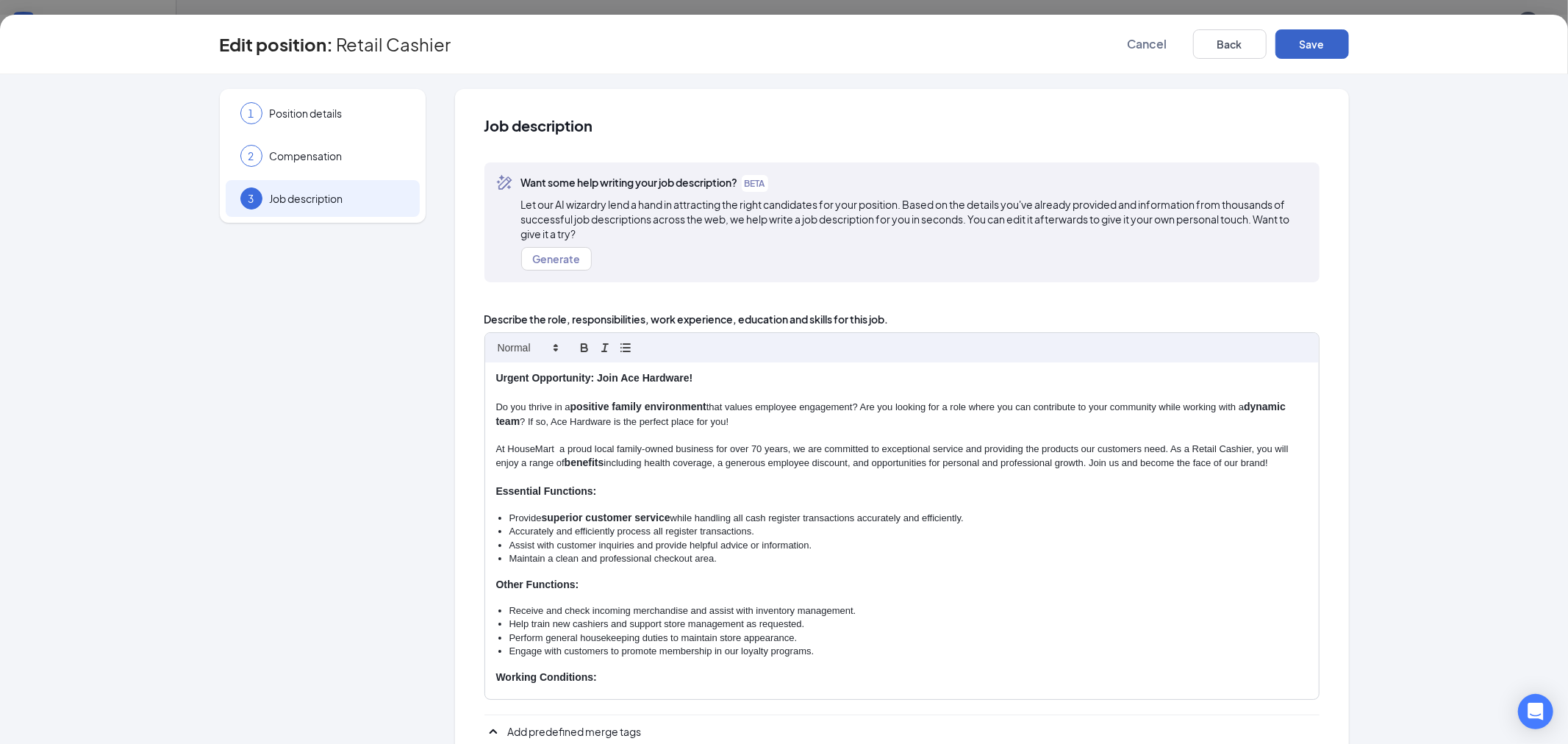
click at [1304, 50] on button "Save" at bounding box center [1312, 44] width 73 height 29
click at [1229, 41] on div "Edit position : Retail Cashier Cancel Back Position details Compensation 3 Job …" at bounding box center [784, 372] width 1568 height 744
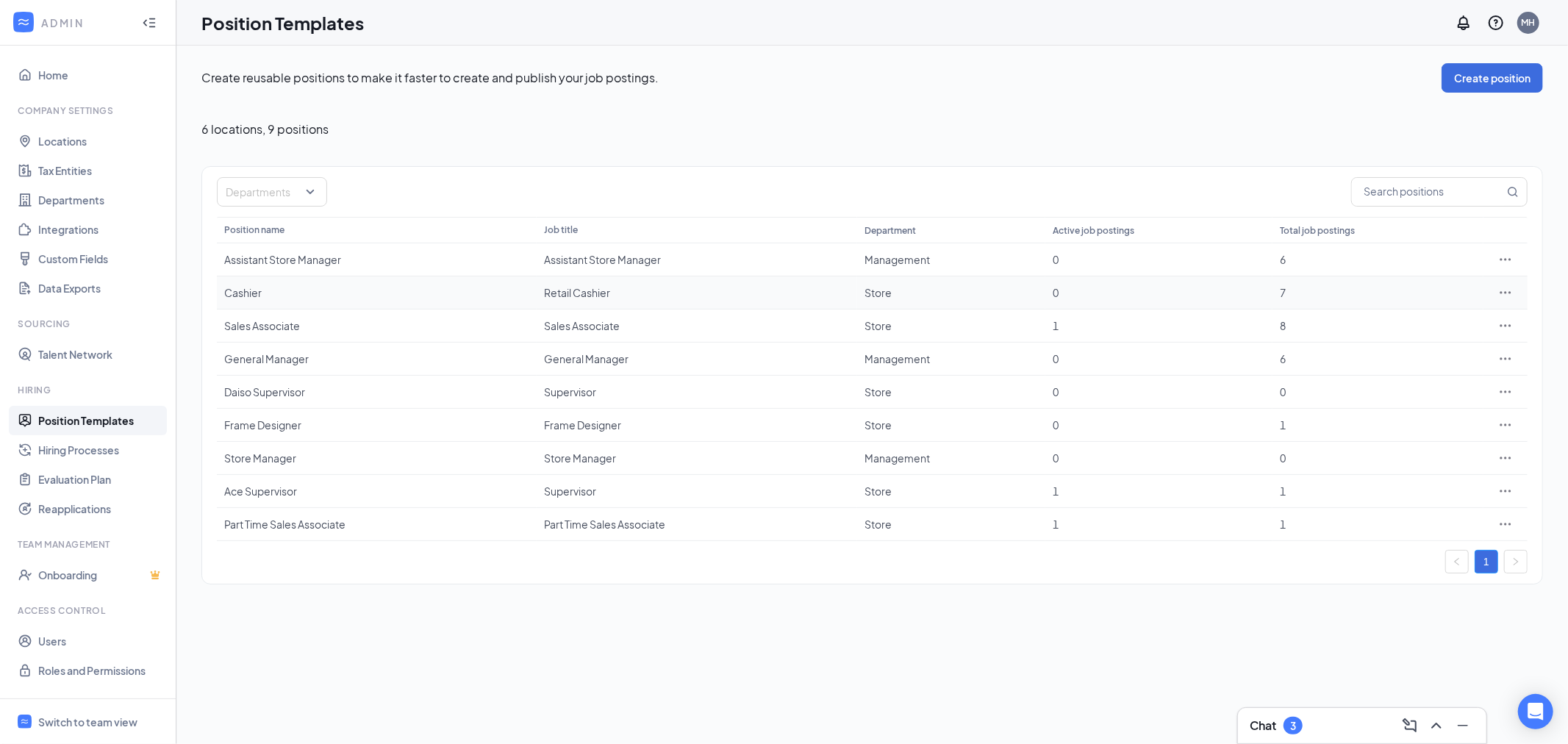
click at [1515, 292] on div at bounding box center [1506, 292] width 29 height 14
click at [1508, 287] on icon "Ellipses" at bounding box center [1505, 292] width 14 height 14
click at [1442, 319] on span "Edit" at bounding box center [1439, 322] width 126 height 16
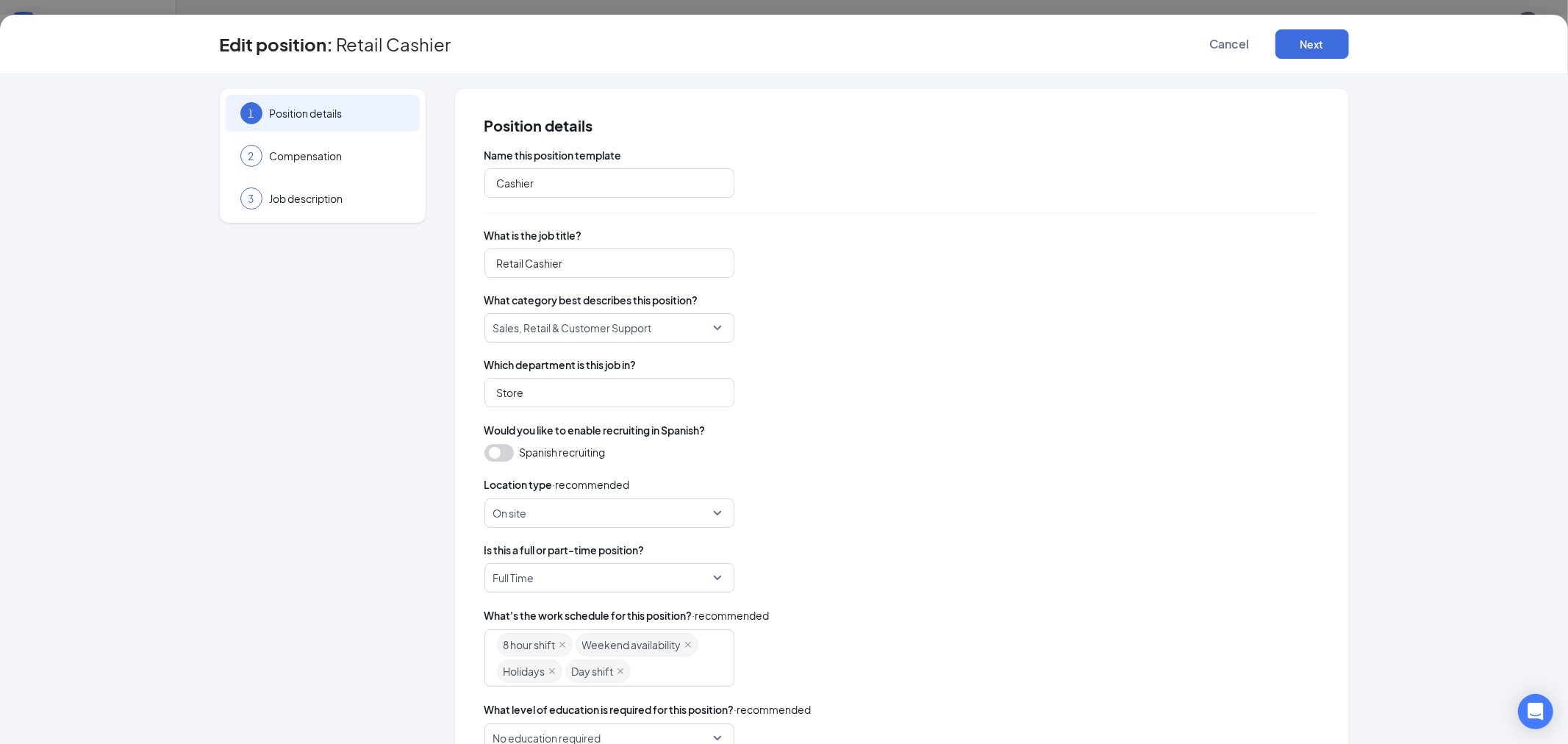
scroll to position [137, 0]
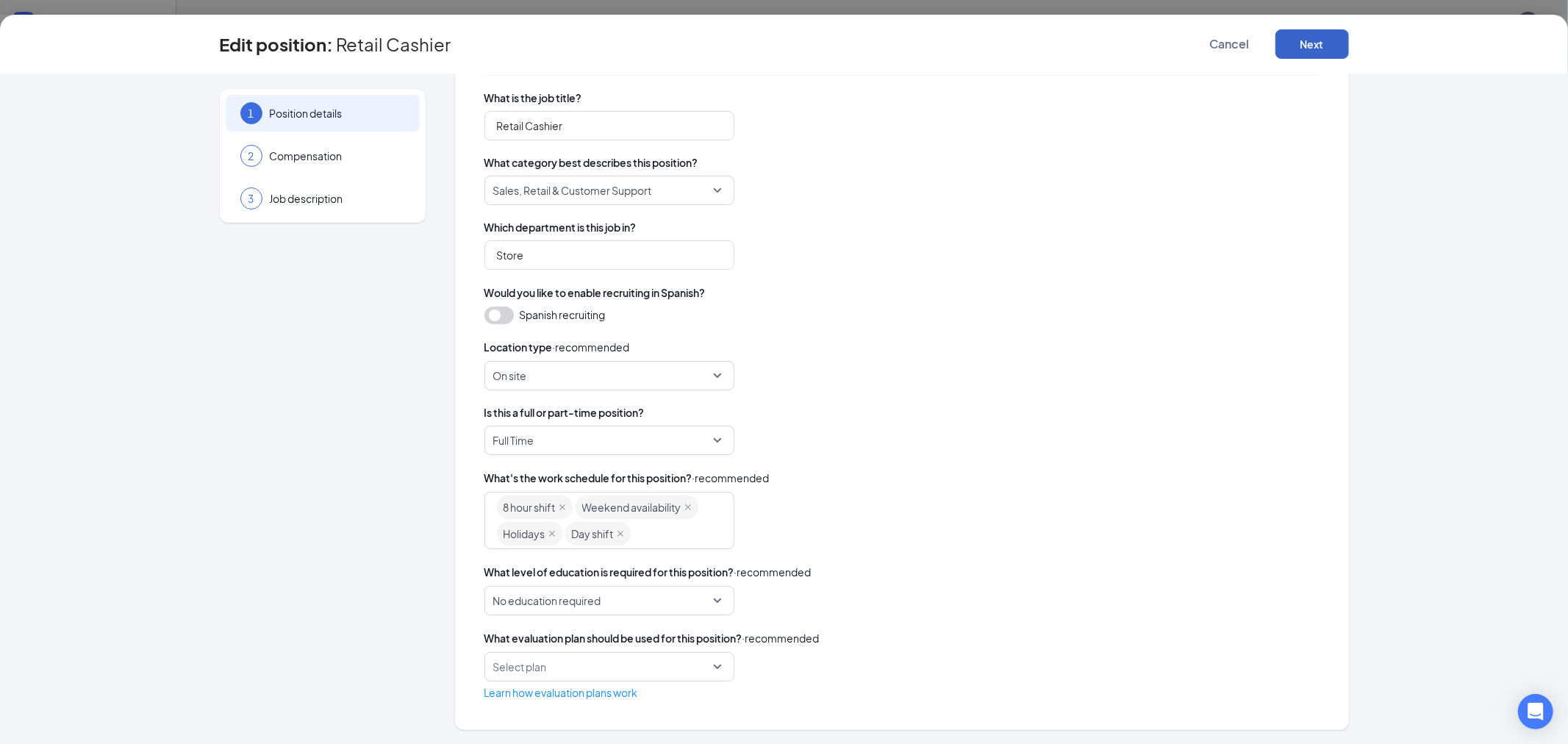
click at [1331, 46] on button "Next" at bounding box center [1312, 44] width 73 height 29
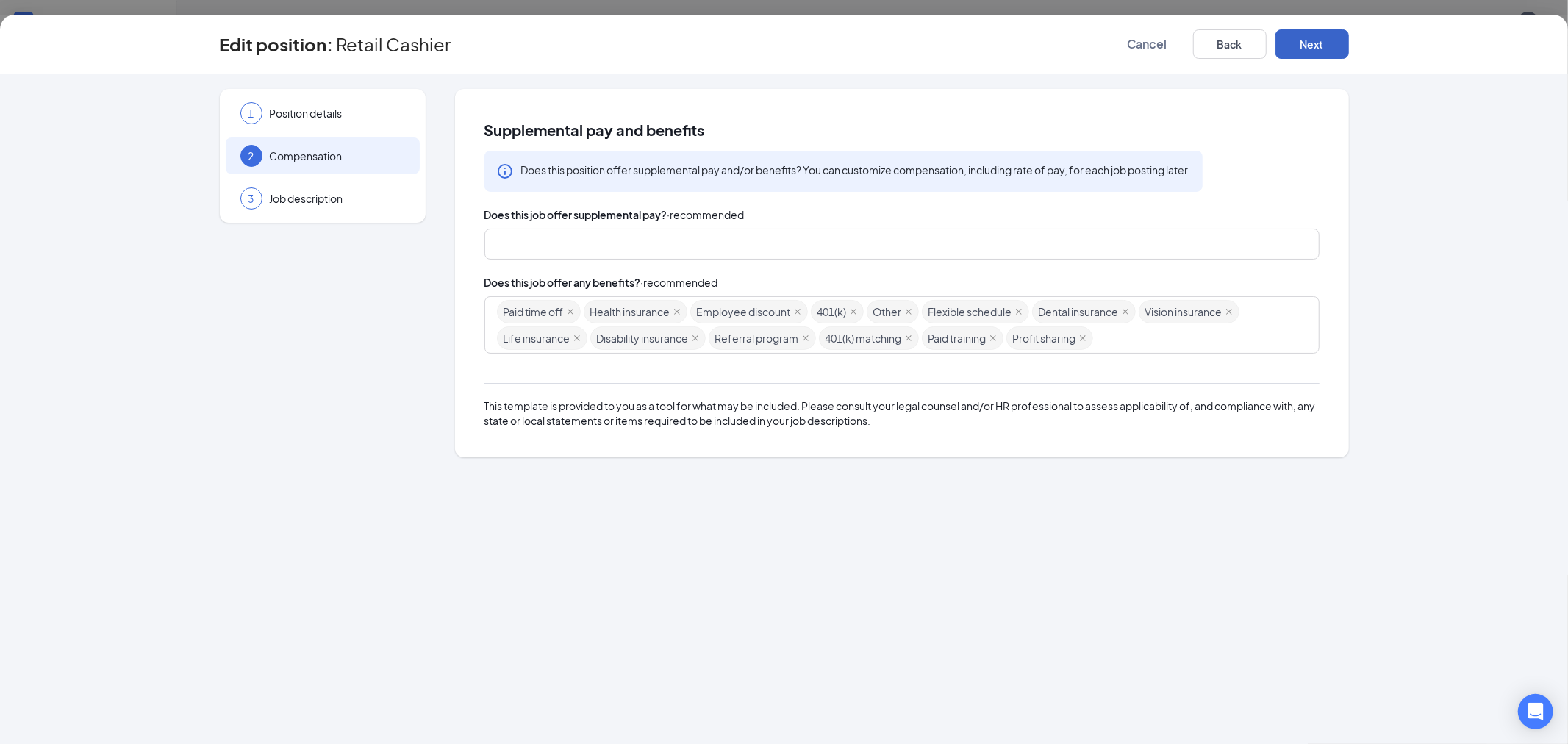
click at [1318, 50] on button "Next" at bounding box center [1312, 44] width 73 height 29
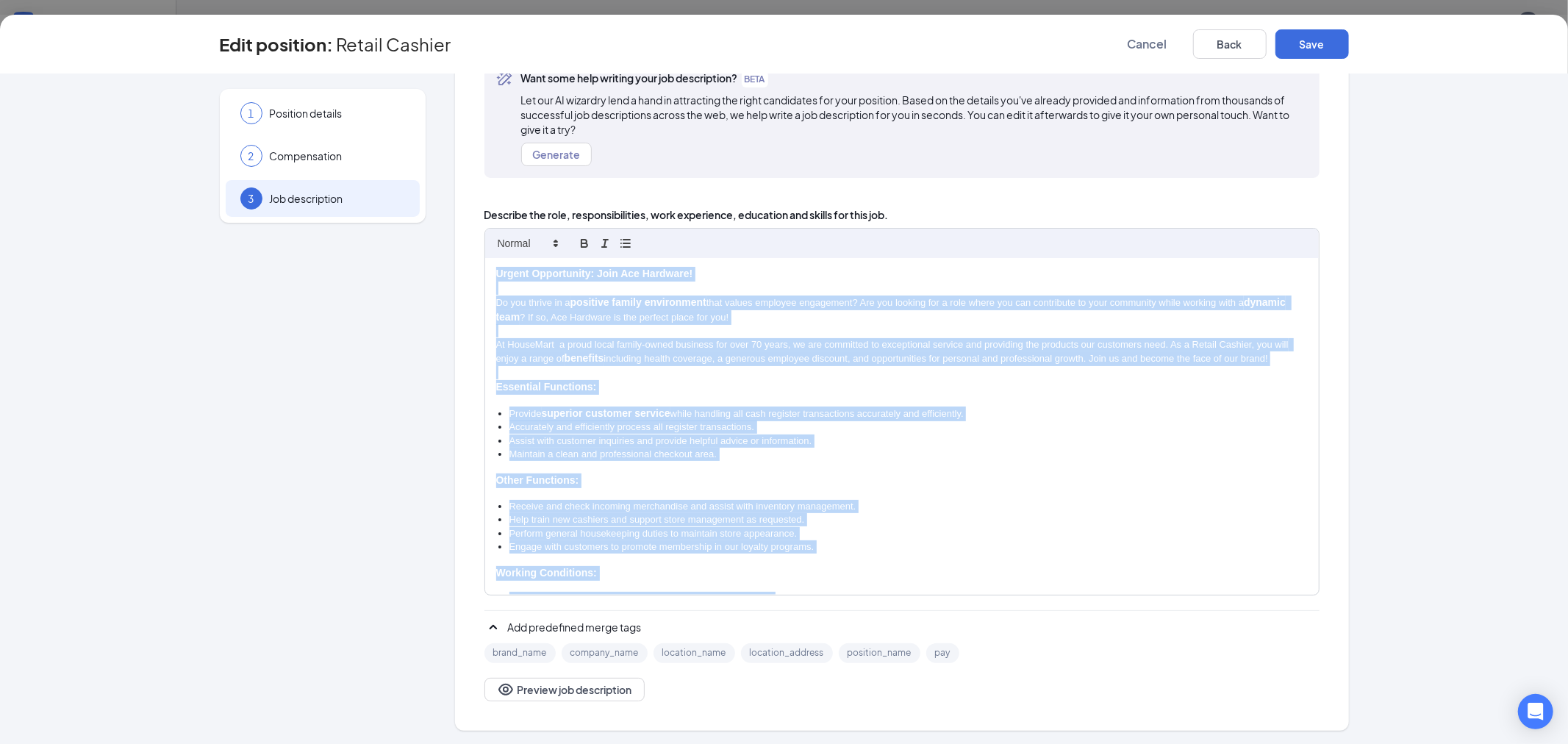
drag, startPoint x: 1037, startPoint y: 577, endPoint x: 476, endPoint y: 190, distance: 681.5
click at [476, 190] on div "Job description Want some help writing your job description? BETA Let our AI wi…" at bounding box center [902, 358] width 894 height 747
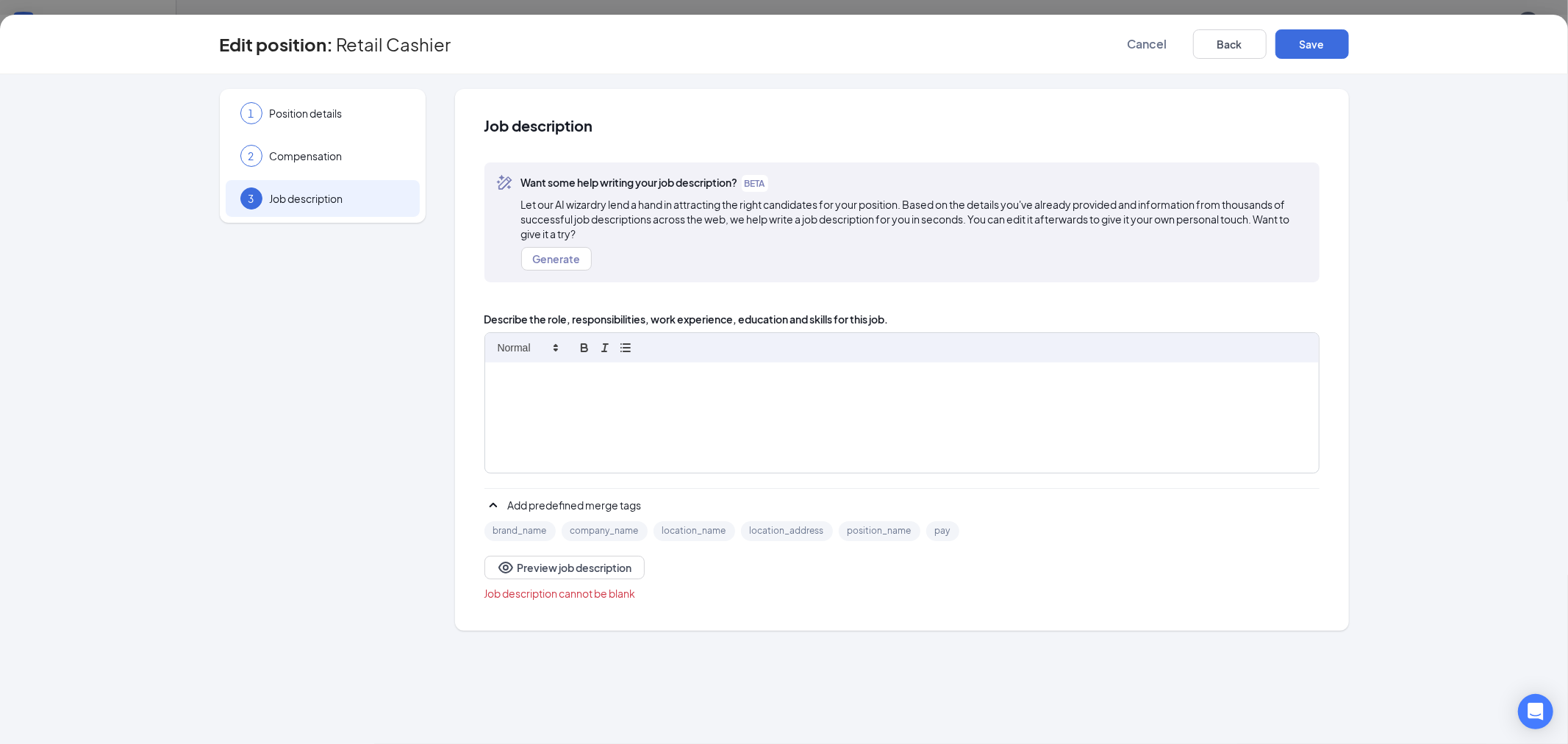
click at [656, 397] on div at bounding box center [902, 417] width 834 height 110
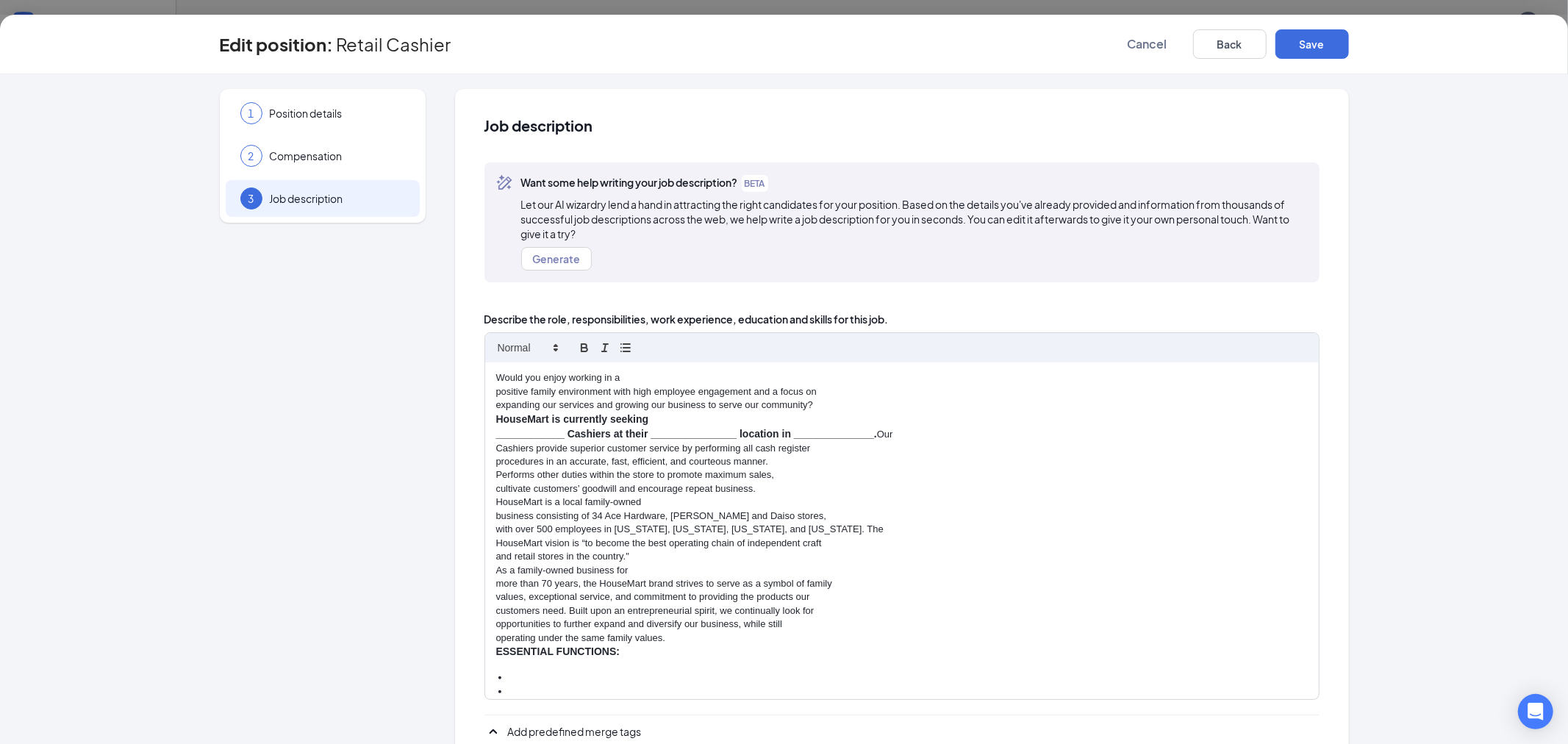
scroll to position [2496, 0]
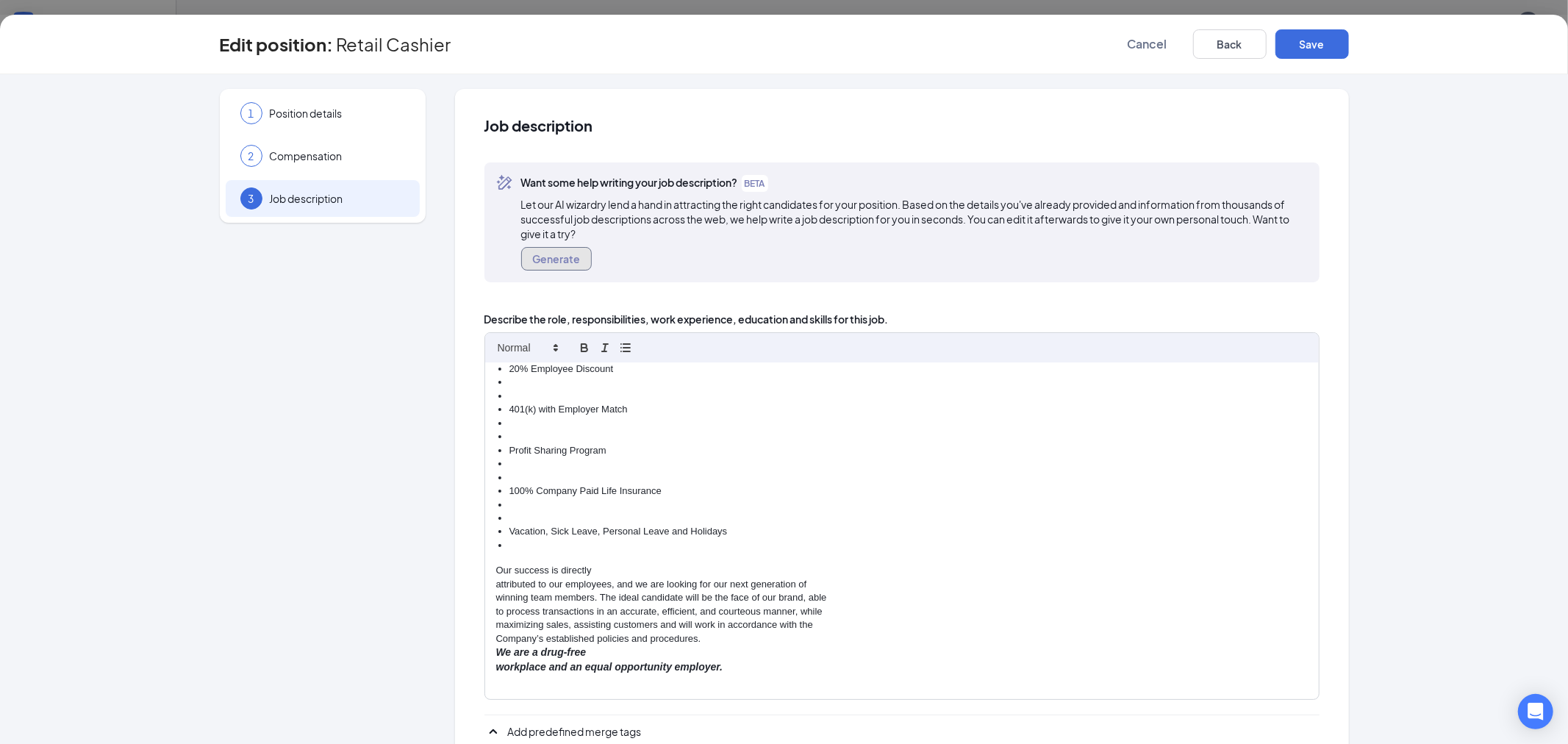
click at [538, 254] on button "Generate" at bounding box center [557, 259] width 71 height 24
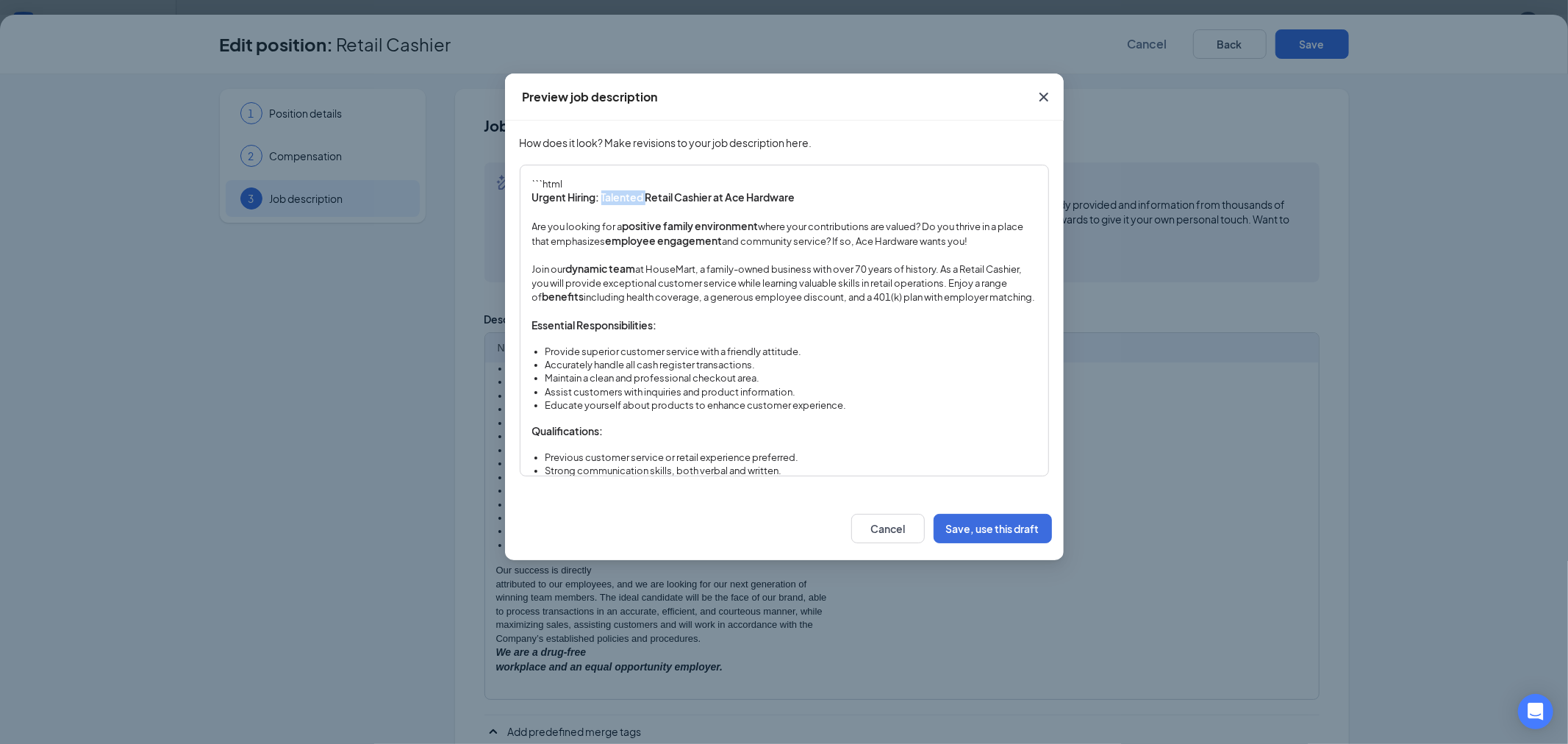
drag, startPoint x: 647, startPoint y: 192, endPoint x: 603, endPoint y: 192, distance: 44.0
click at [603, 192] on strong "Urgent Hiring: Talented Retail Cashier at Ace Hardware" at bounding box center [664, 197] width 263 height 13
drag, startPoint x: 758, startPoint y: 196, endPoint x: 685, endPoint y: 195, distance: 73.0
click at [685, 195] on p "Urgent Hiring: Retail Cashier at Ace Hardware" at bounding box center [784, 197] width 505 height 14
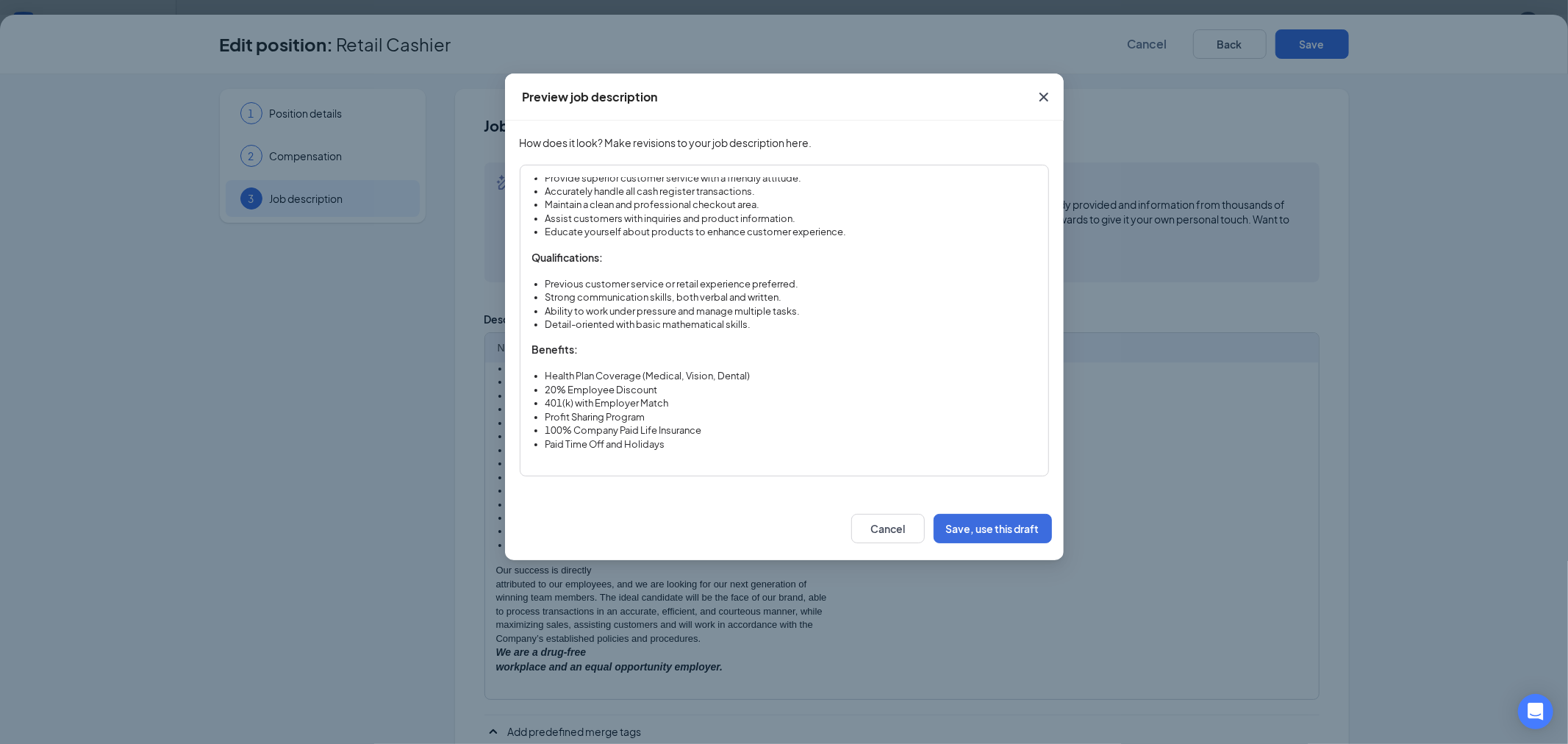
scroll to position [187, 0]
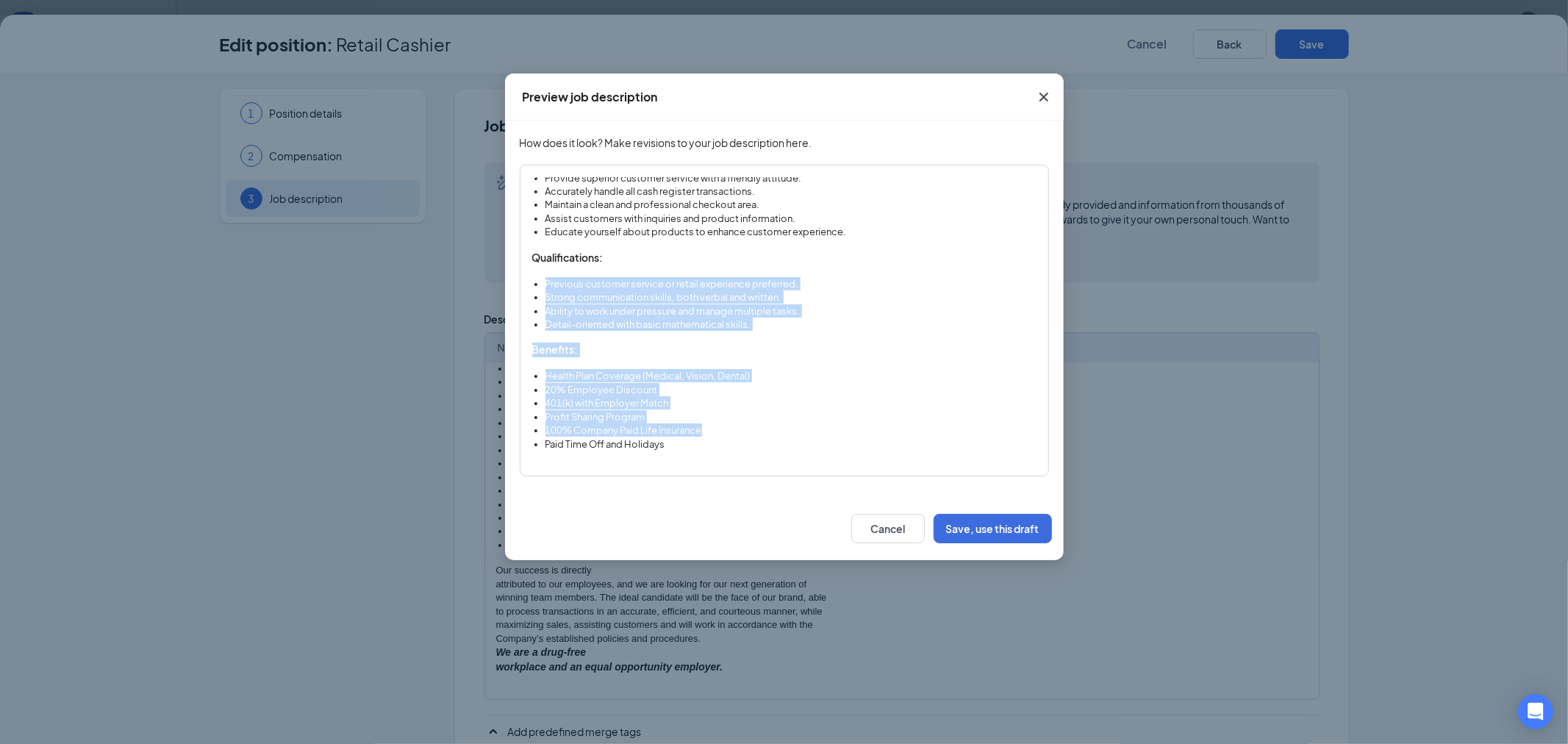
drag, startPoint x: 711, startPoint y: 431, endPoint x: 527, endPoint y: 285, distance: 234.9
click at [527, 285] on div "```html Urgent Hiring: Retail Cashier at Are you looking for a positive family …" at bounding box center [784, 320] width 529 height 312
click at [706, 414] on li "Profit Sharing Program" at bounding box center [790, 417] width 491 height 13
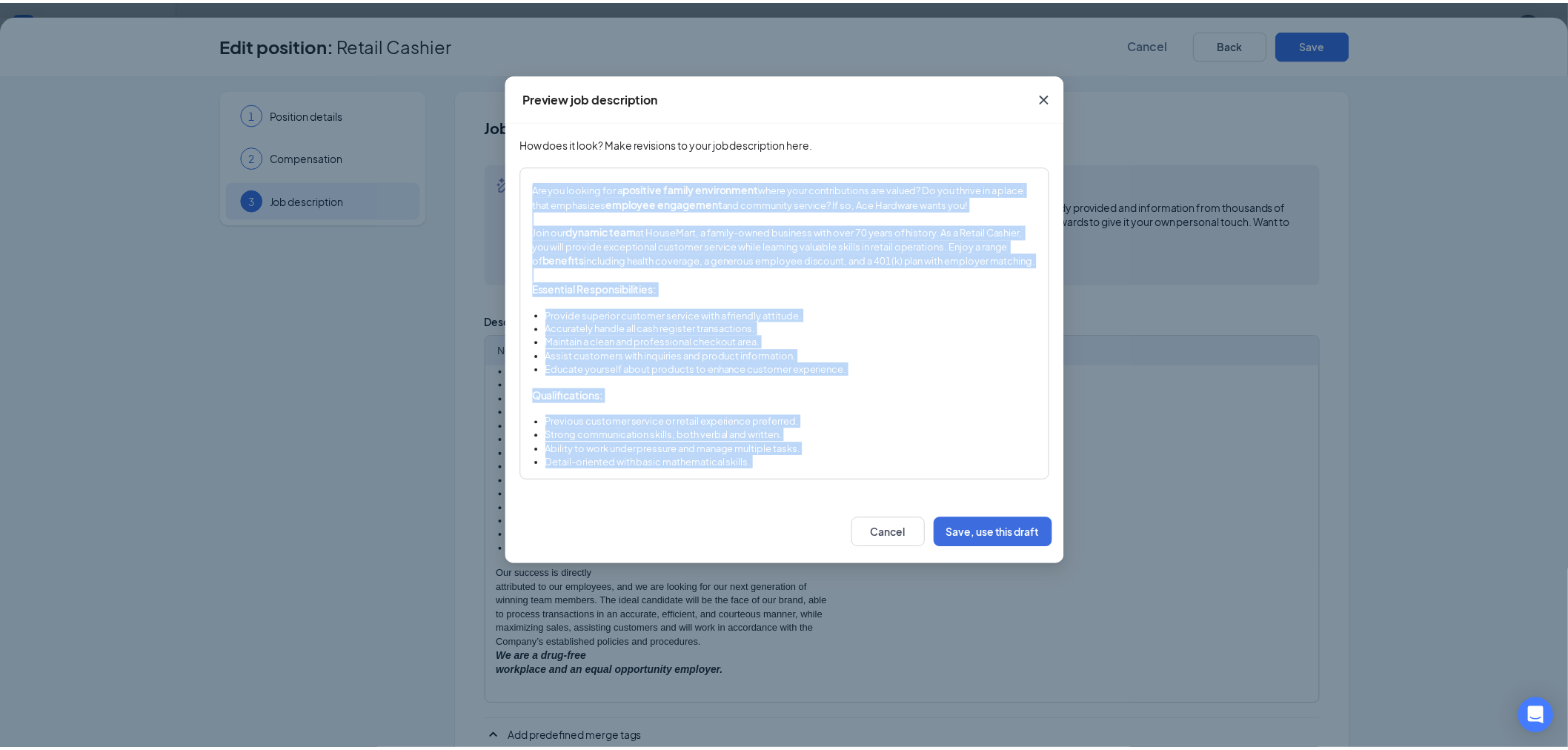
scroll to position [0, 0]
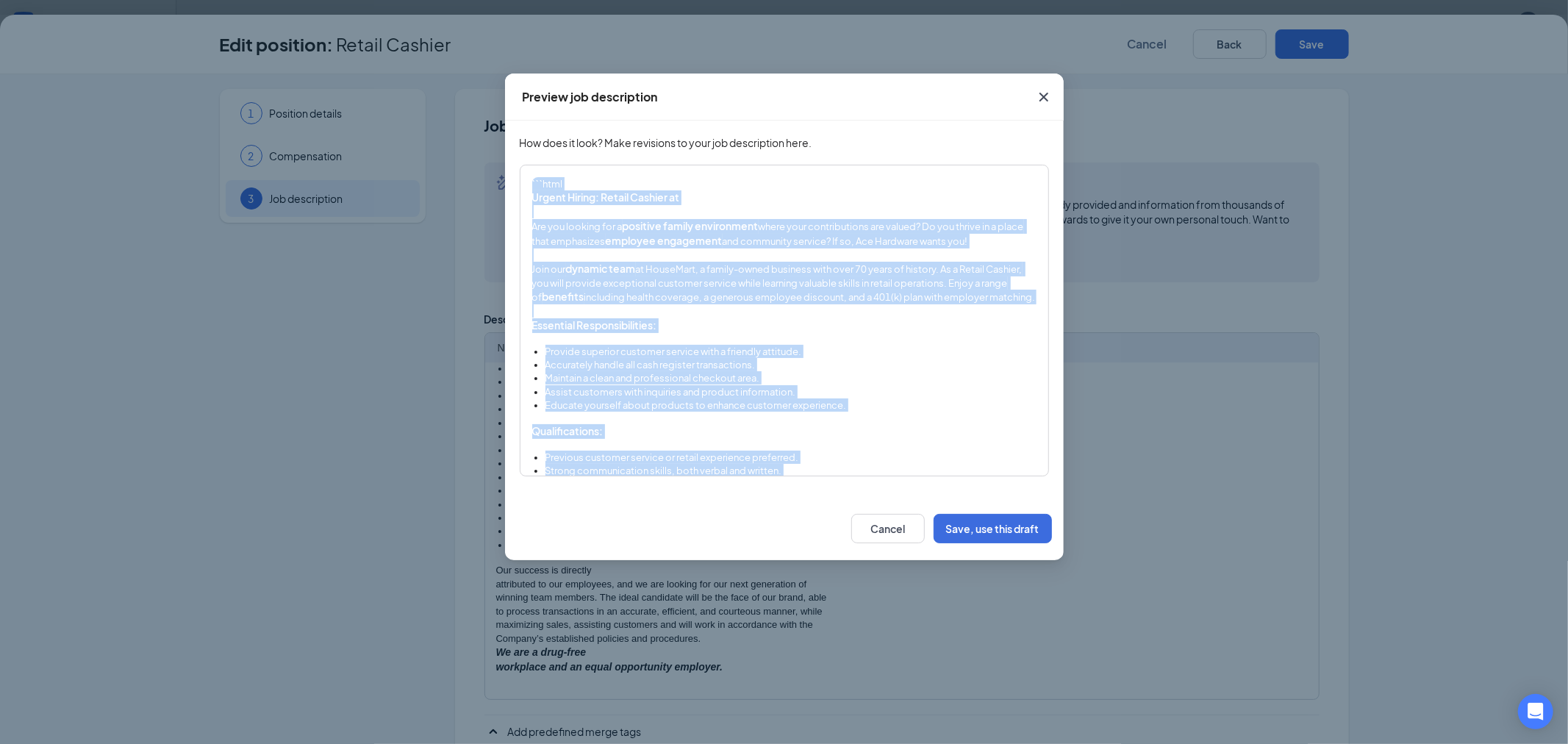
drag, startPoint x: 704, startPoint y: 444, endPoint x: 483, endPoint y: 142, distance: 374.2
click at [483, 142] on div "Preview job description How does it look? Make revisions to your job descriptio…" at bounding box center [784, 372] width 1568 height 744
copy div "```html Urgent Hiring: Retail Cashier at Are you looking for a positive family …"
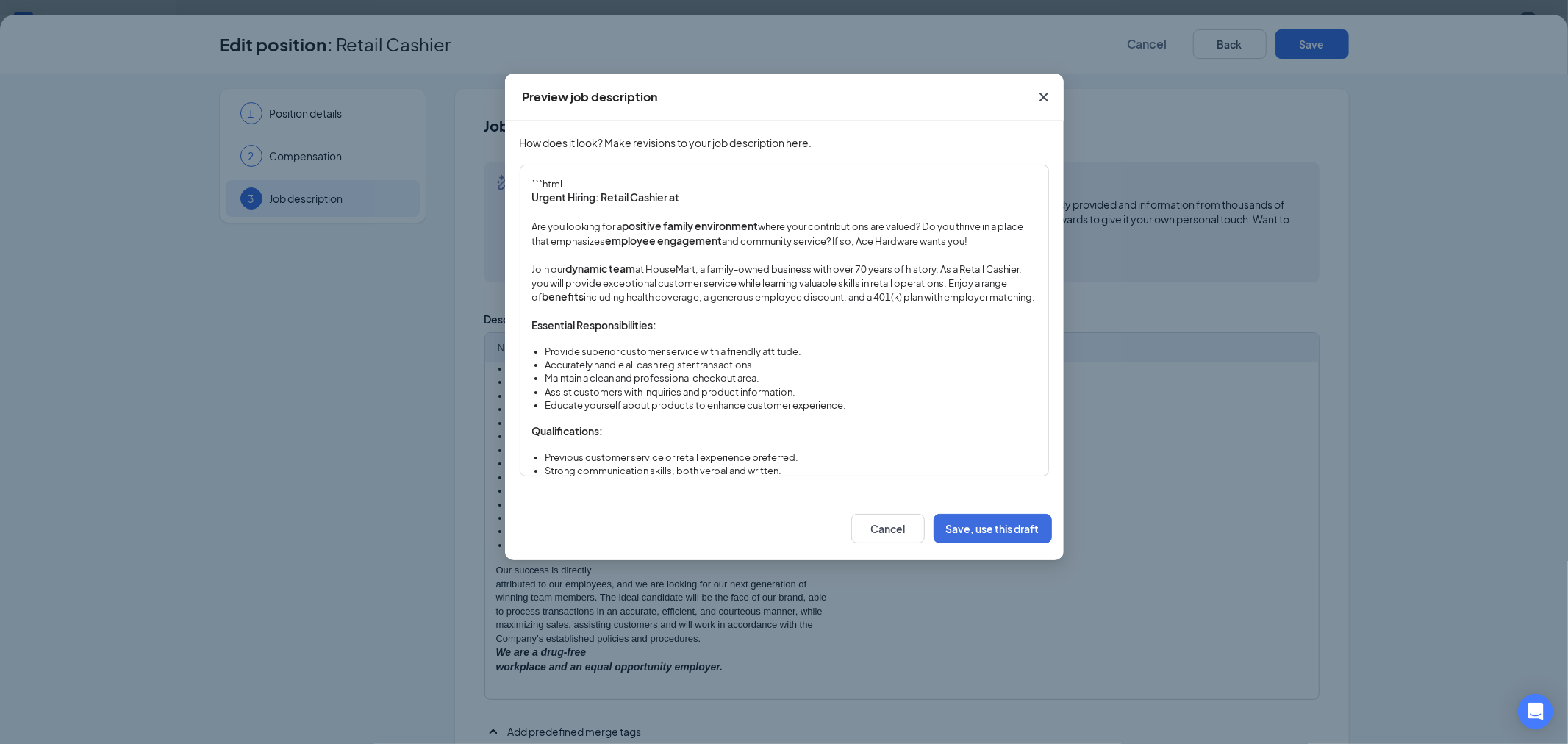
click at [1049, 95] on icon "Cross" at bounding box center [1044, 97] width 18 height 18
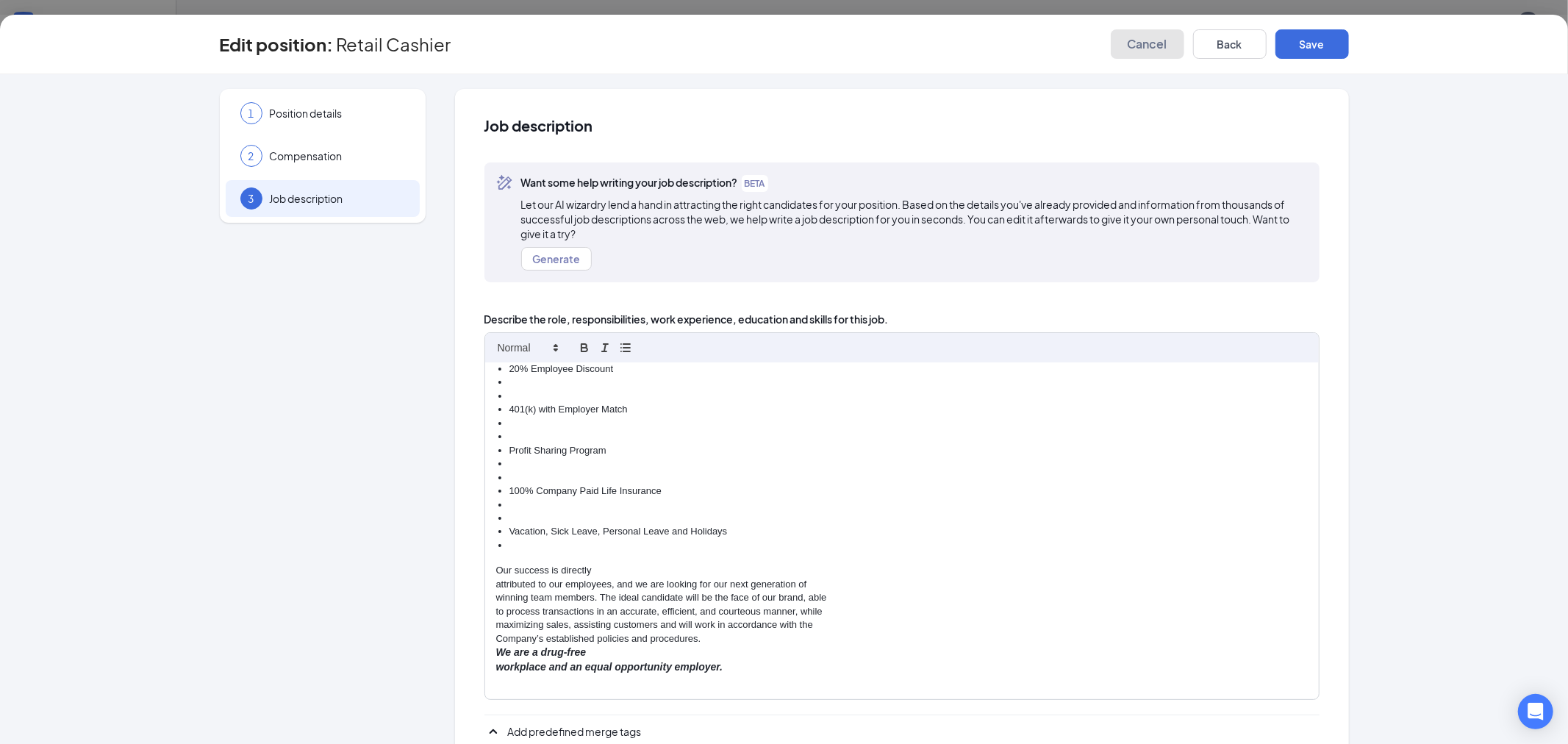
click at [1150, 42] on span "Cancel" at bounding box center [1148, 44] width 40 height 14
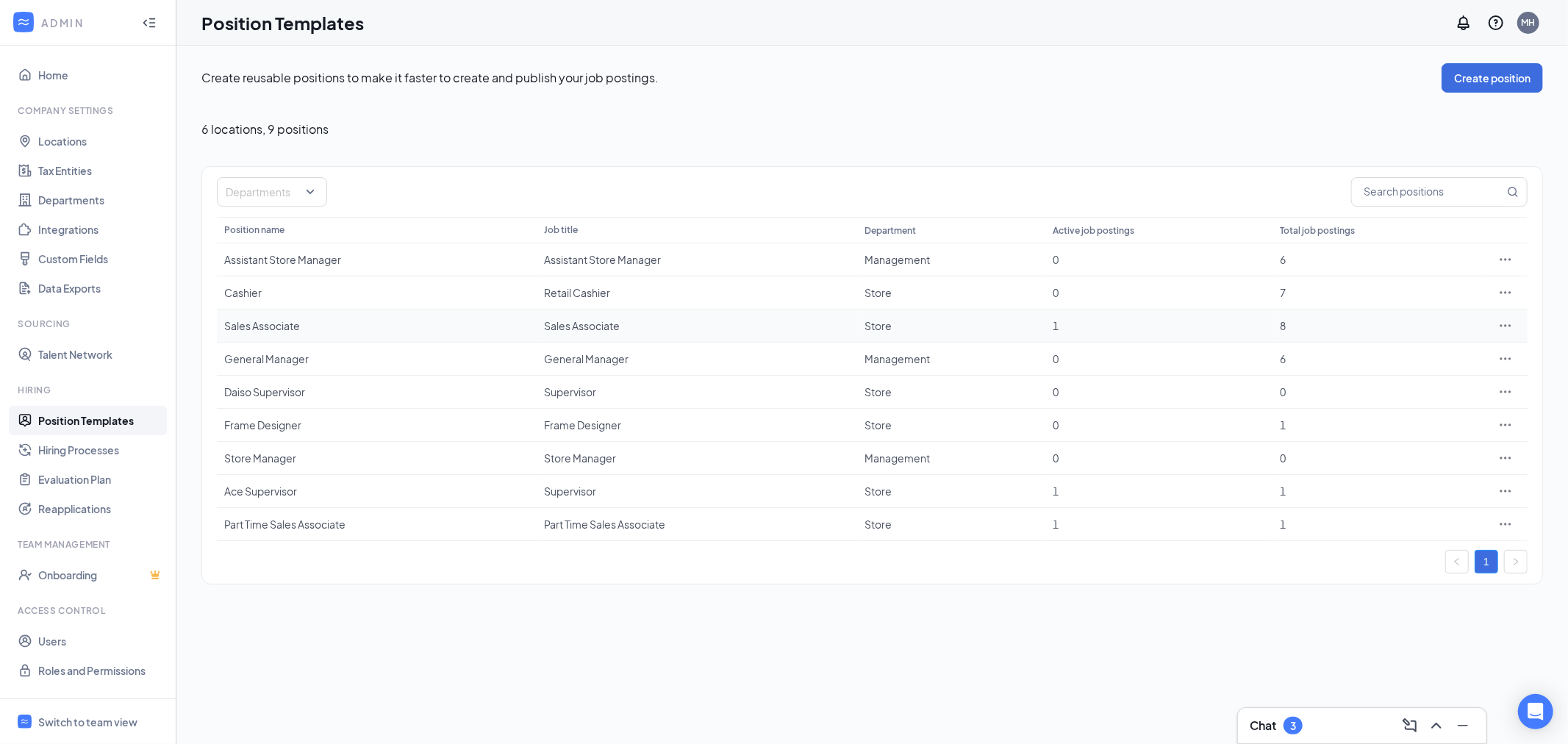
click at [625, 320] on div "Sales Associate" at bounding box center [697, 325] width 305 height 14
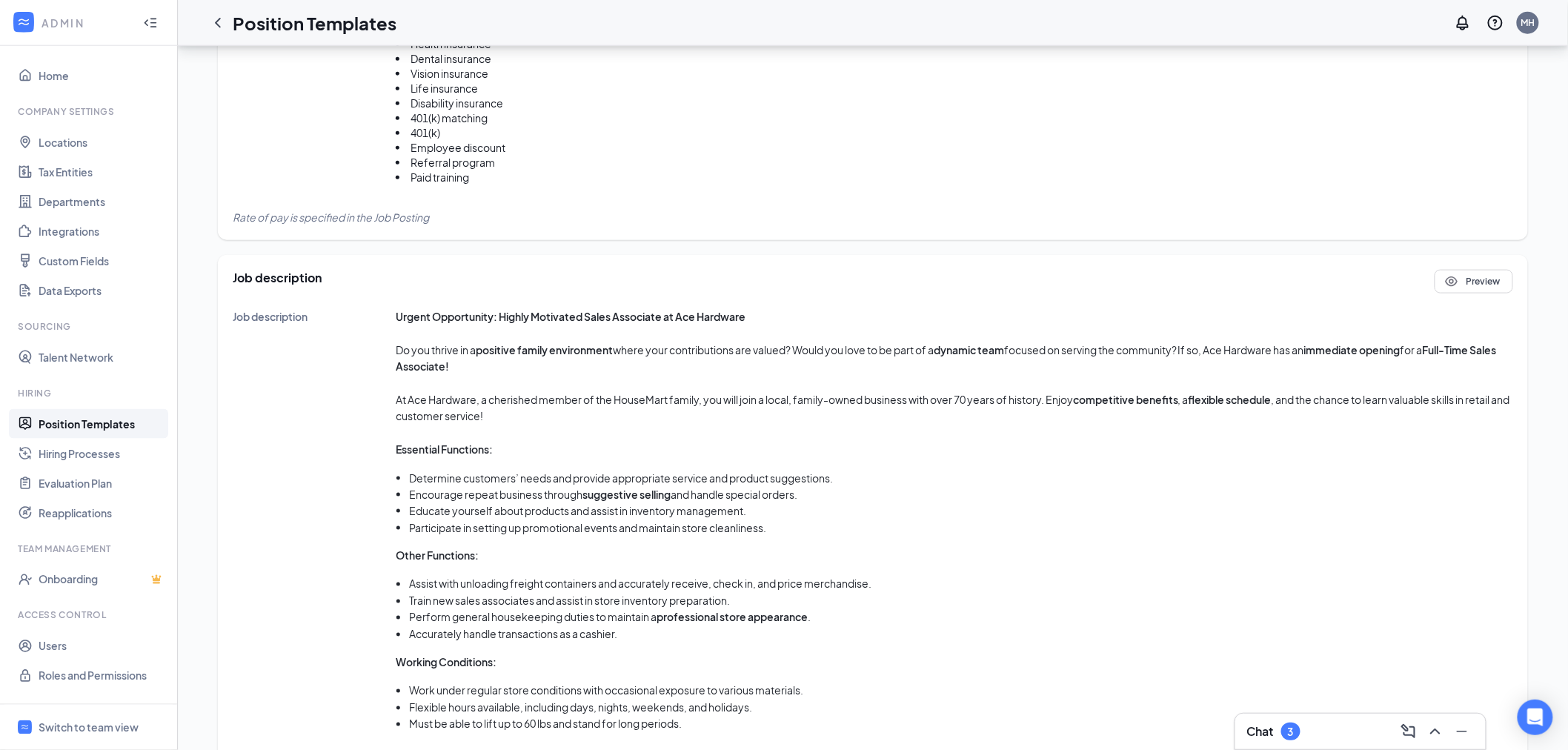
scroll to position [732, 0]
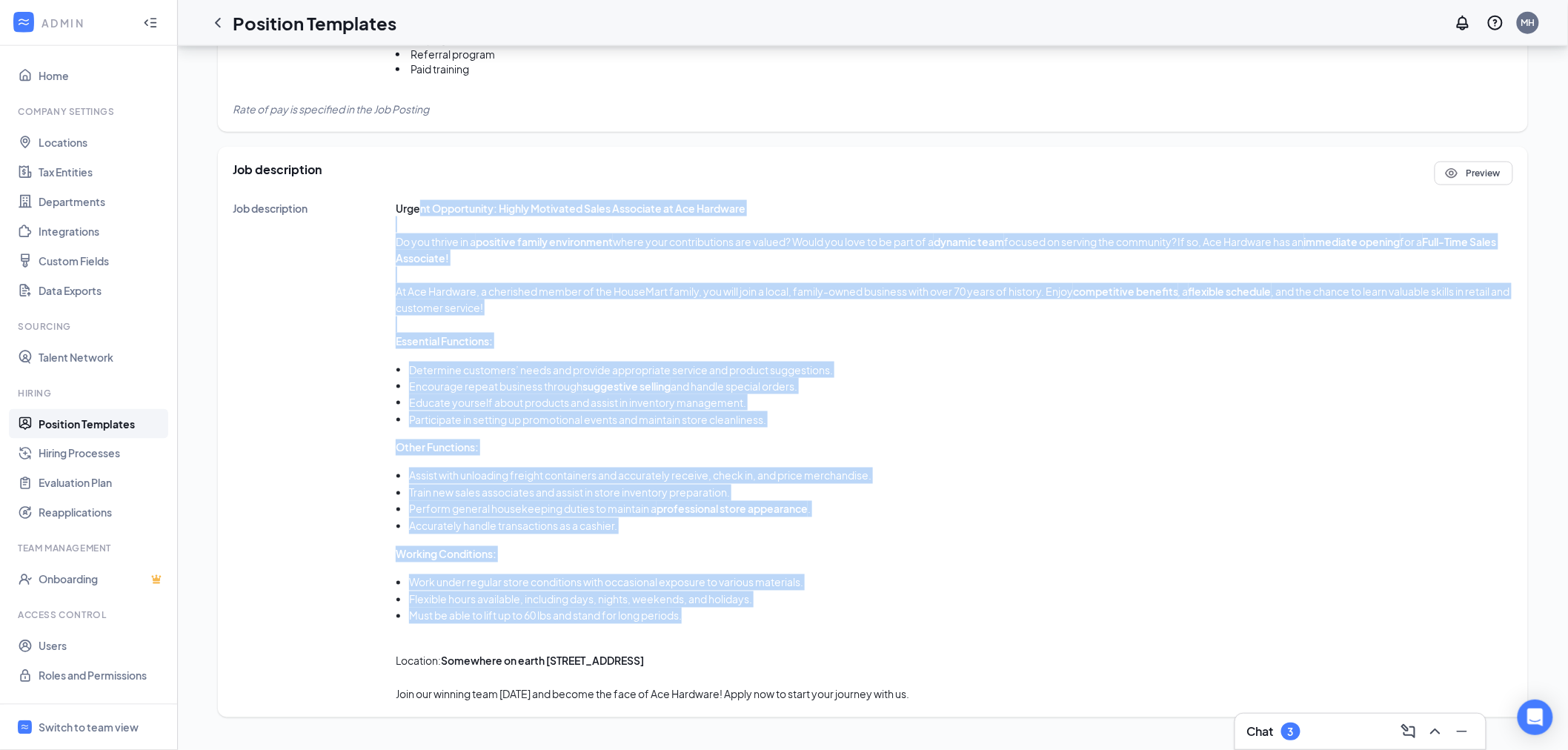
drag, startPoint x: 705, startPoint y: 618, endPoint x: 417, endPoint y: 210, distance: 499.4
click at [417, 210] on div "Urgent Opportunity: Highly Motivated Sales Associate at Ace Hardware Do you thr…" at bounding box center [955, 452] width 1118 height 503
copy div "nt Opportunity: Highly Motivated Sales Associate at Ace Hardware Do you thrive …"
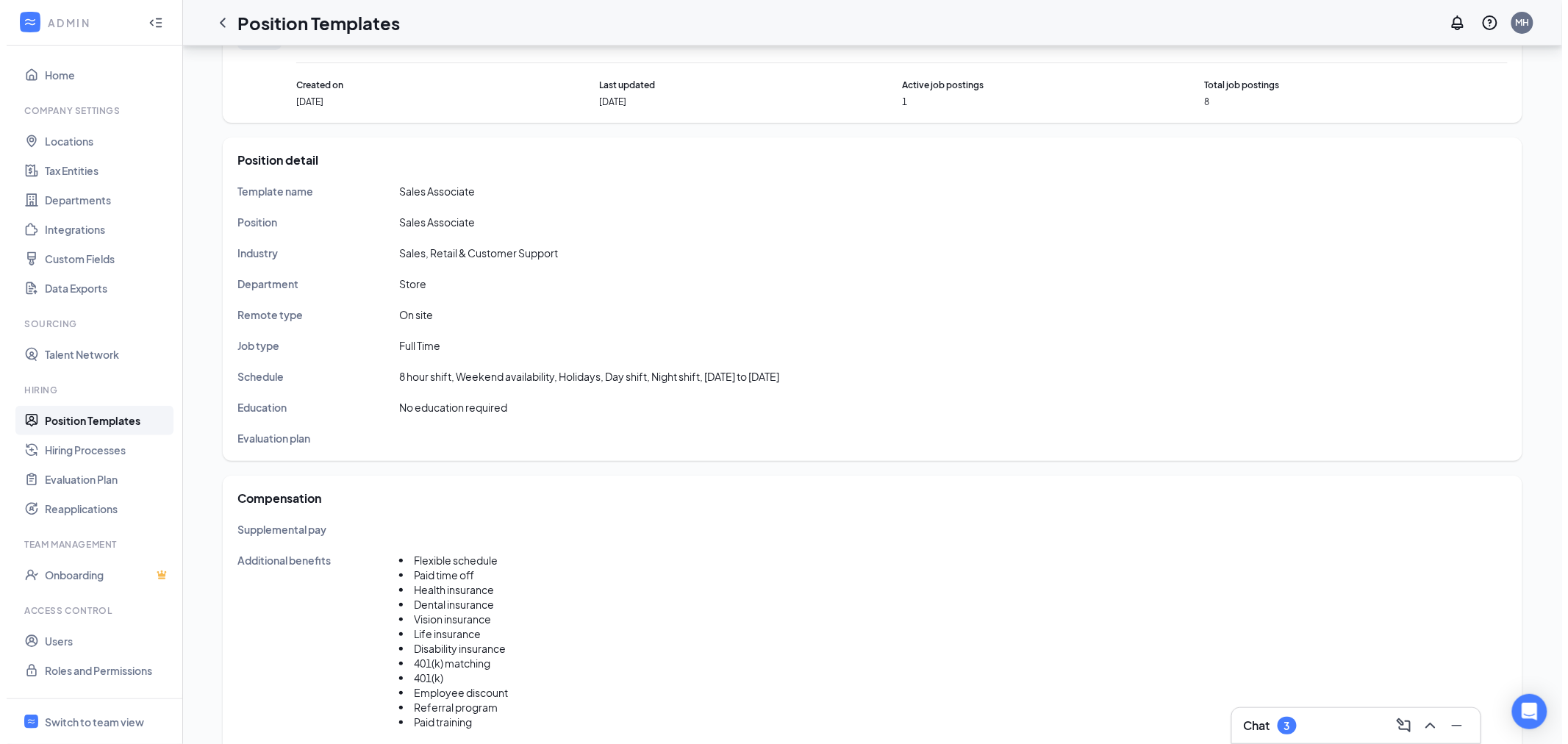
scroll to position [0, 0]
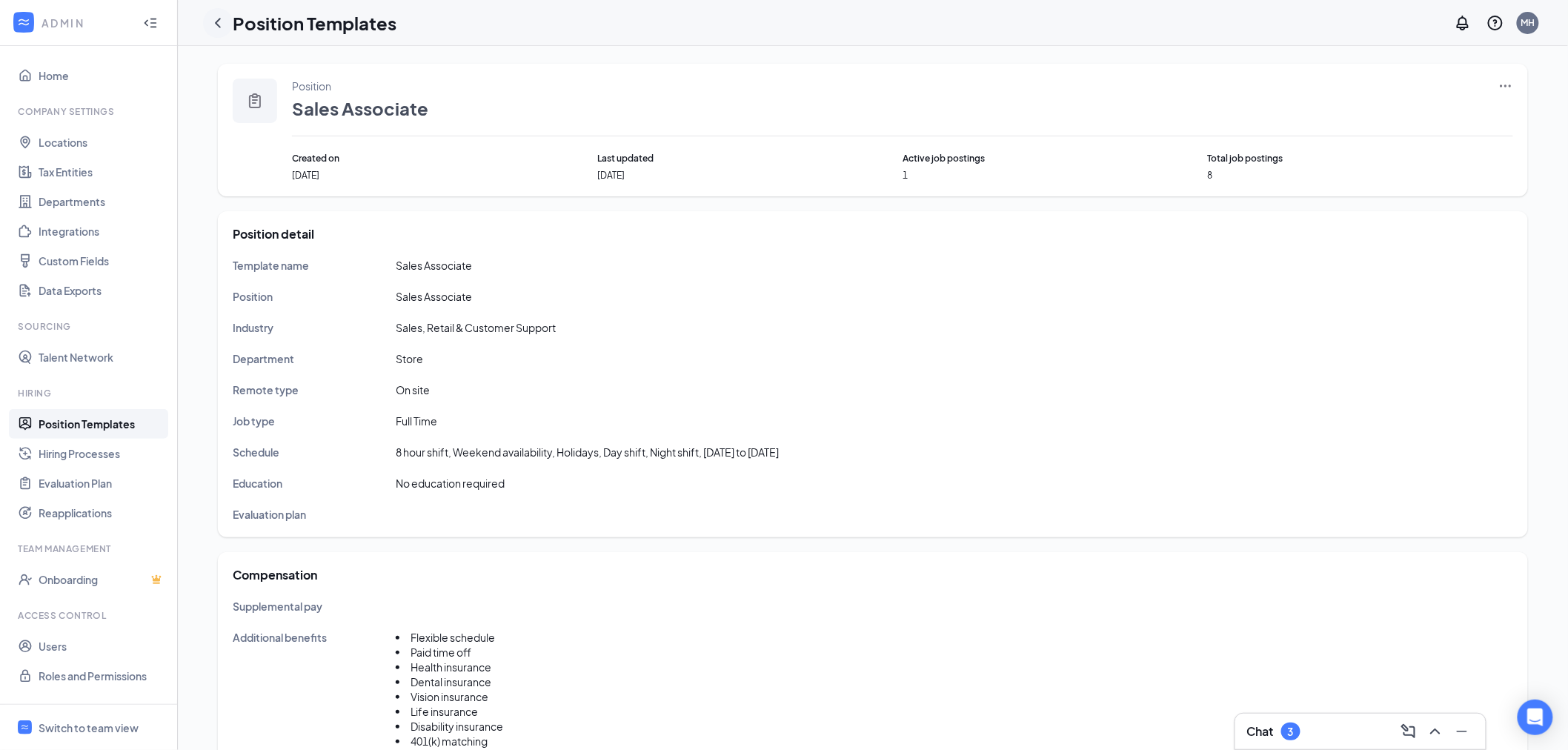
click at [224, 28] on icon "ChevronLeft" at bounding box center [217, 23] width 18 height 18
